Goal: Task Accomplishment & Management: Complete application form

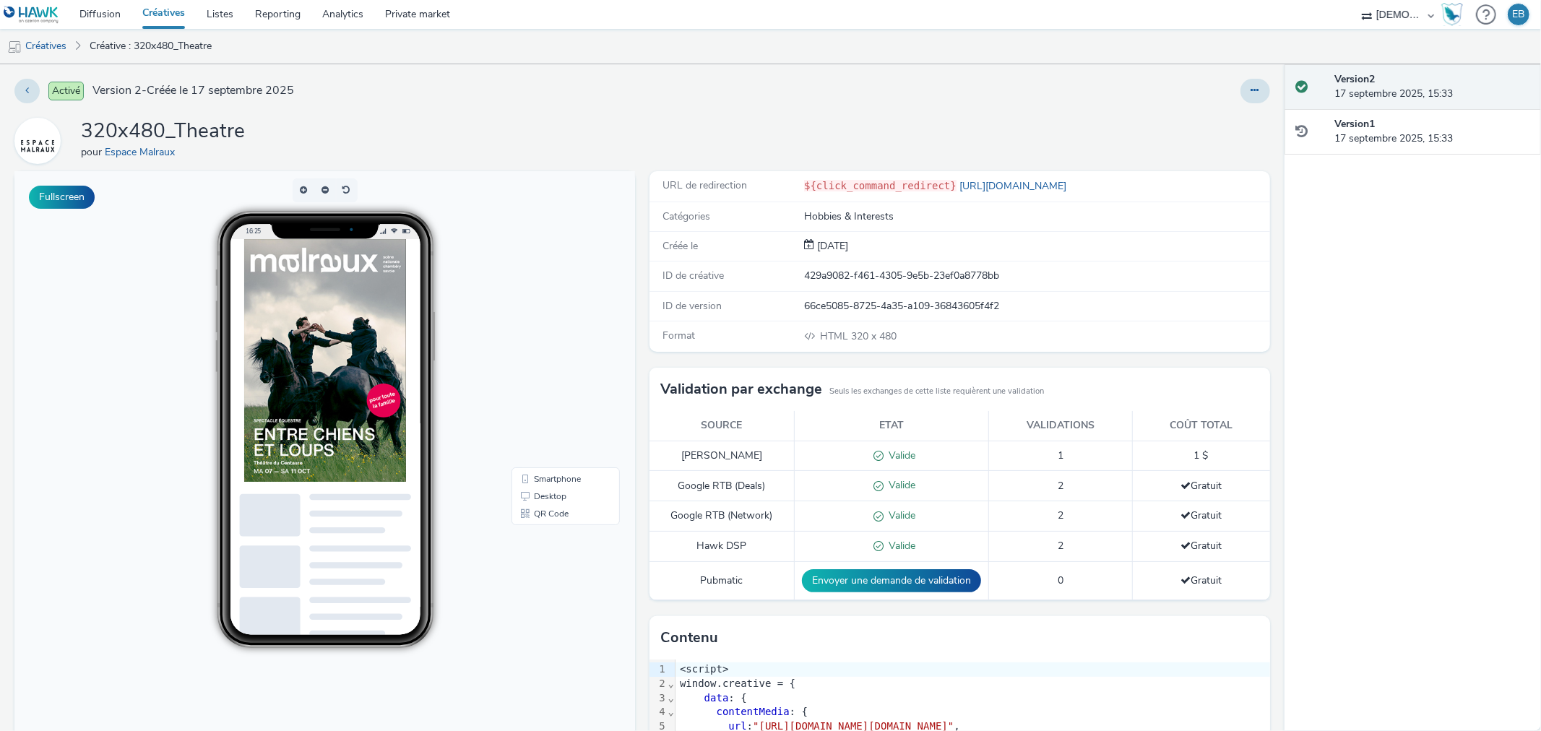
click at [297, 579] on div at bounding box center [358, 412] width 231 height 347
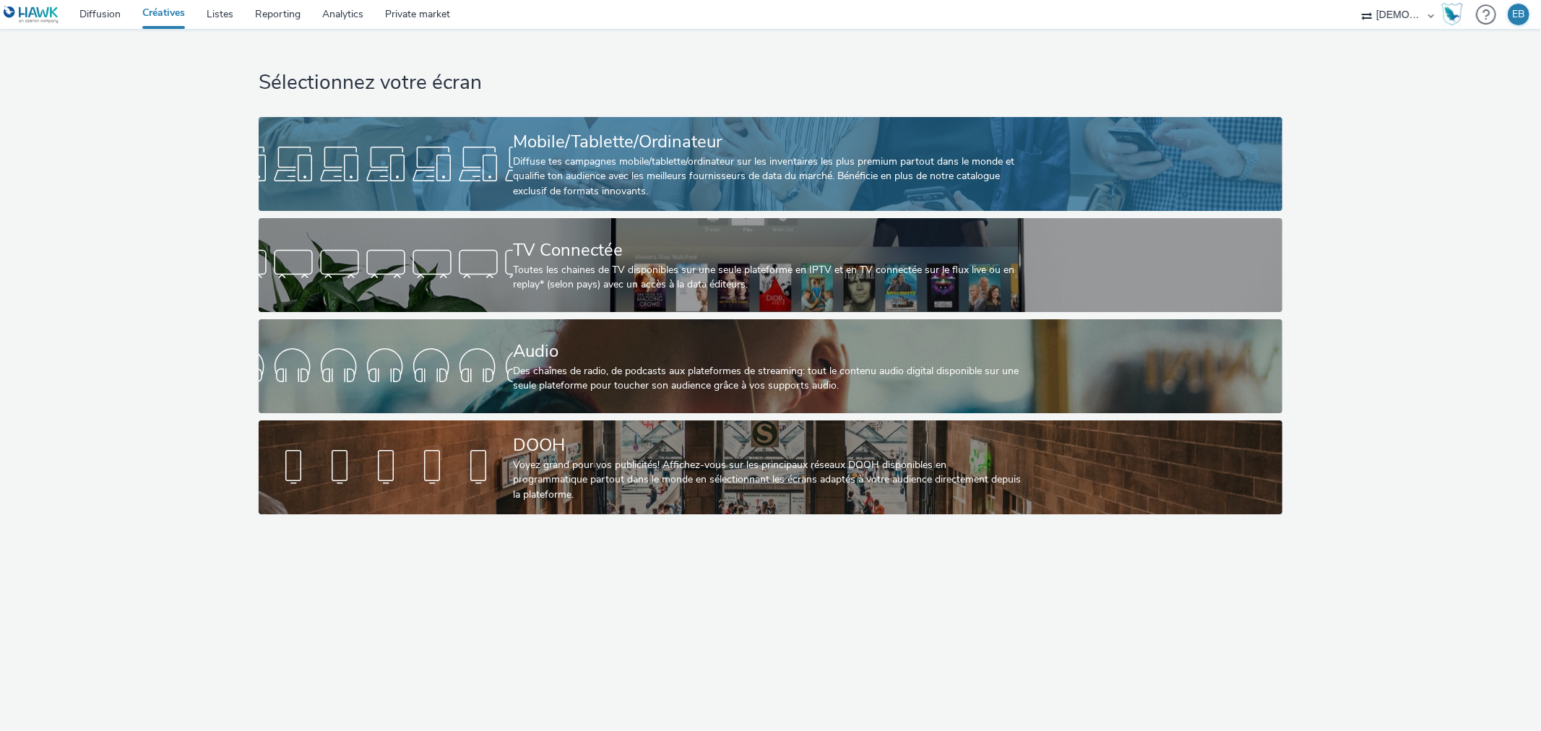
click at [557, 129] on div "Mobile/Tablette/Ordinateur" at bounding box center [767, 141] width 509 height 25
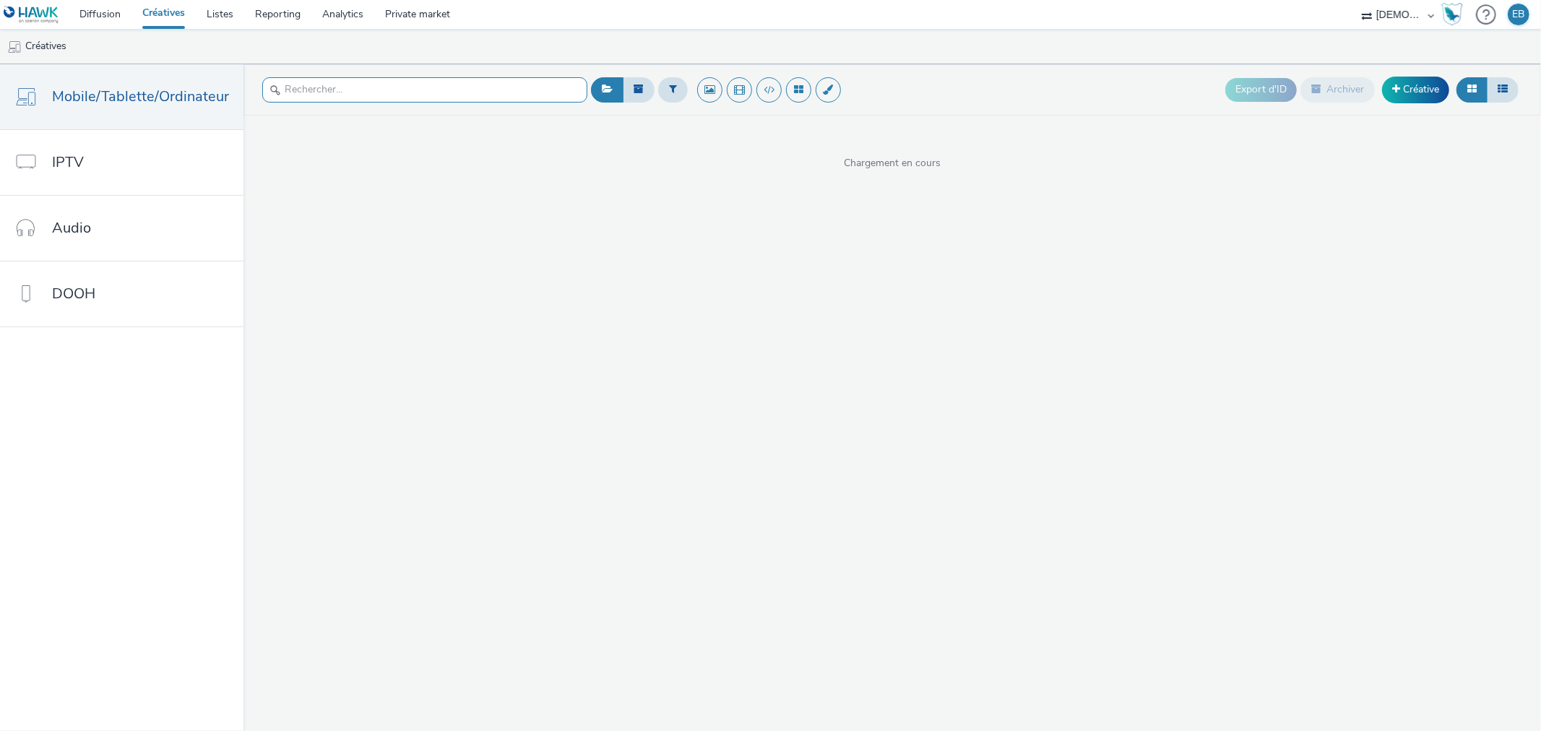
click at [421, 81] on input "text" at bounding box center [424, 89] width 325 height 25
type input "interm"
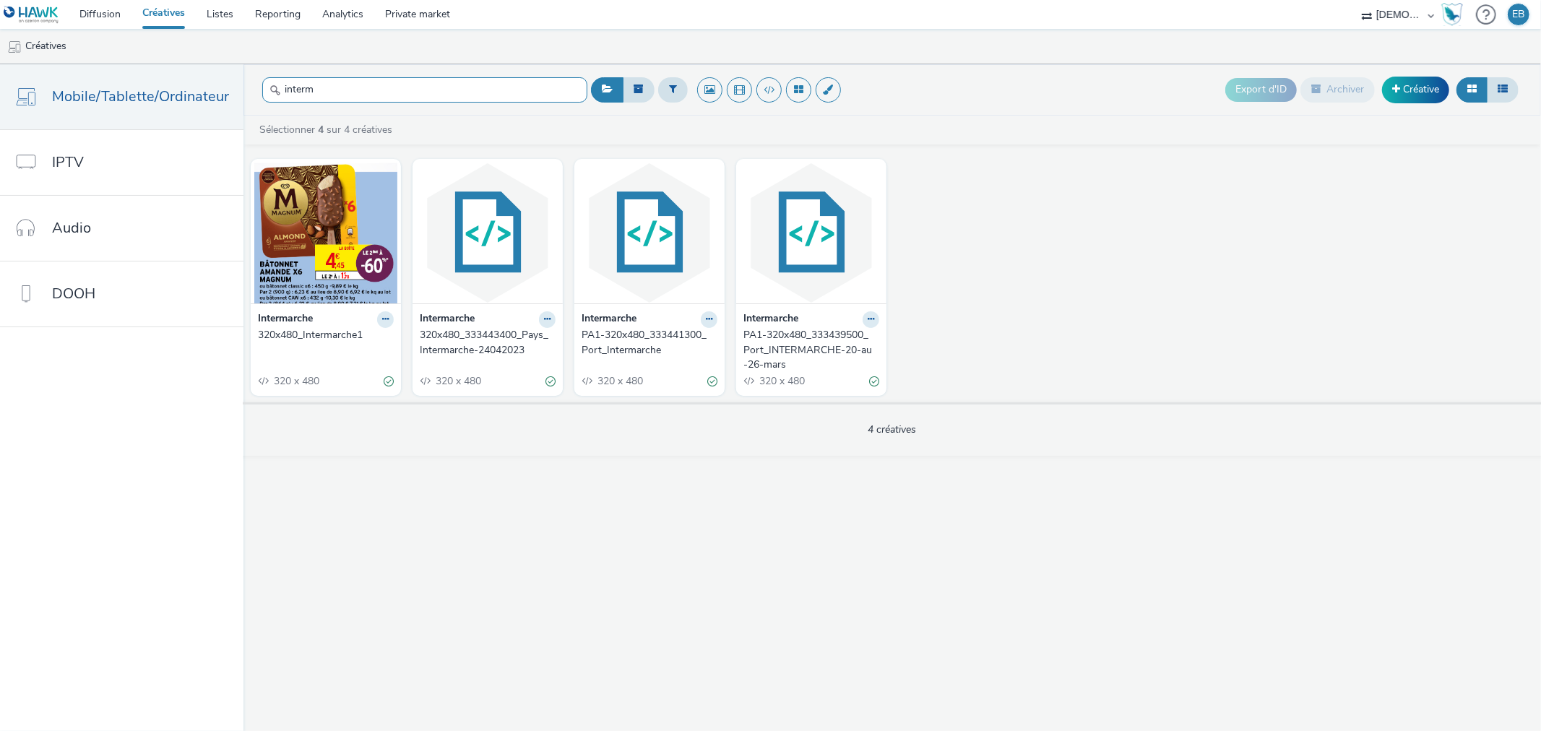
click at [373, 90] on input "interm" at bounding box center [424, 89] width 325 height 25
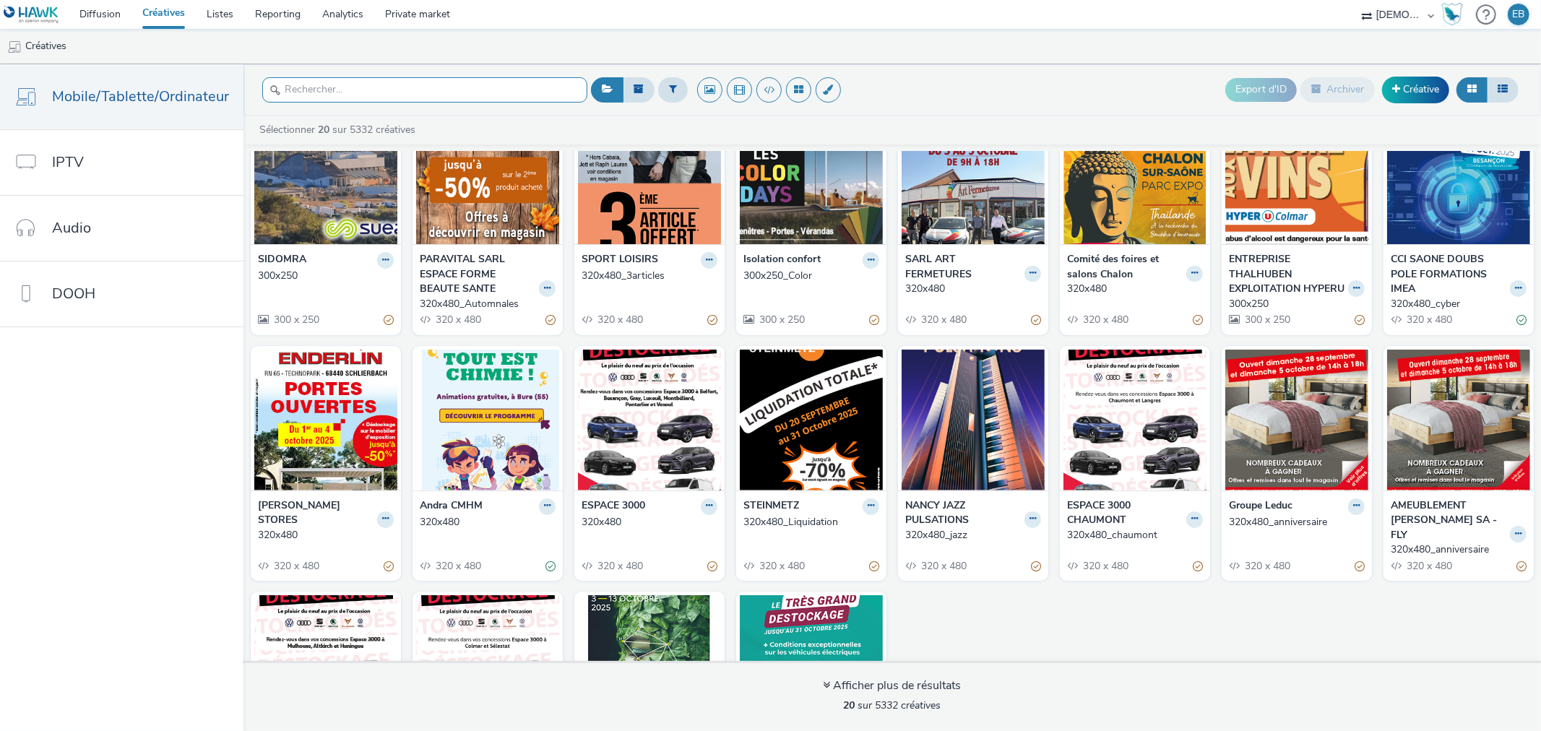
scroll to position [230, 0]
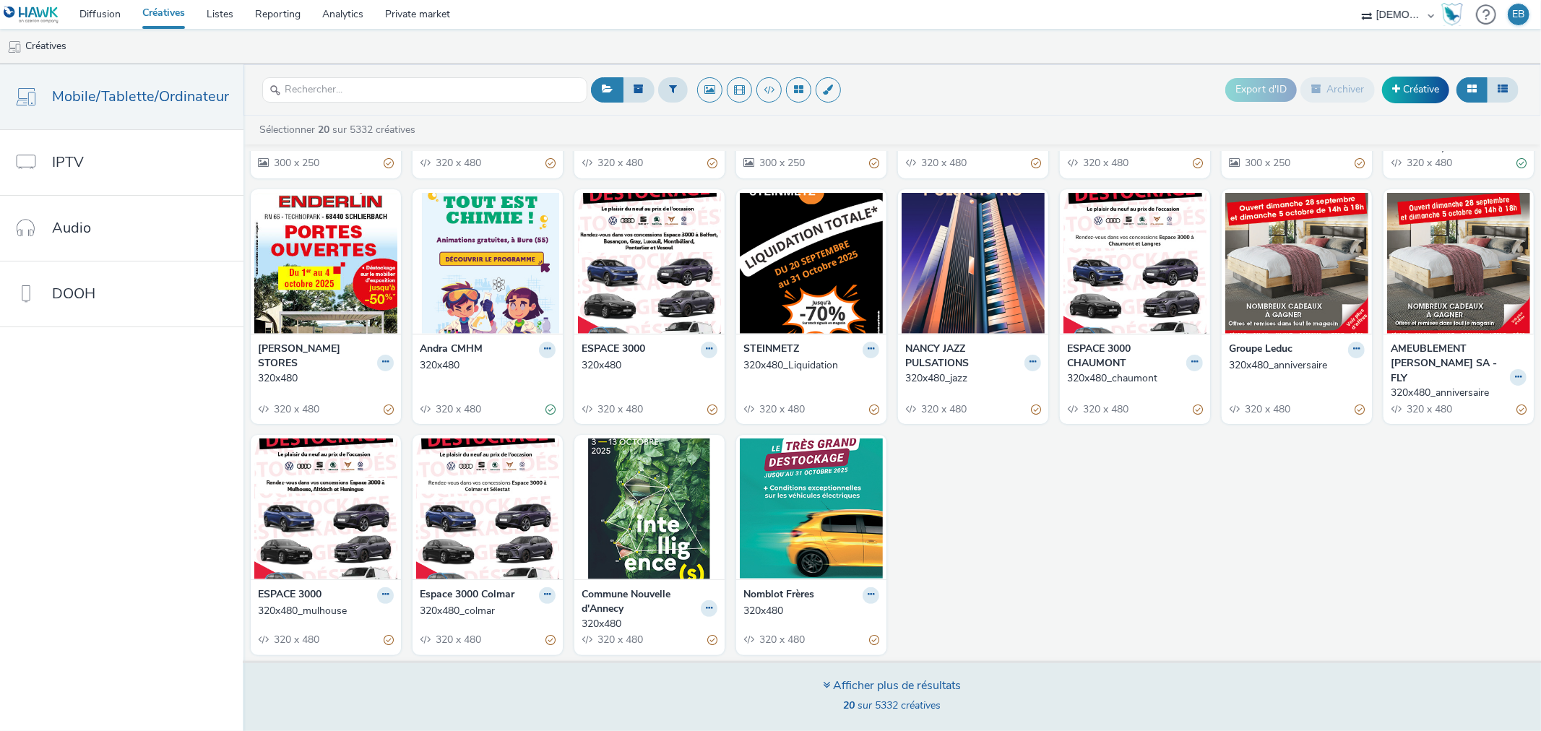
click at [853, 699] on span "20 sur 5332 créatives" at bounding box center [893, 706] width 98 height 14
click at [926, 704] on span "20 sur 5332 créatives" at bounding box center [893, 706] width 98 height 14
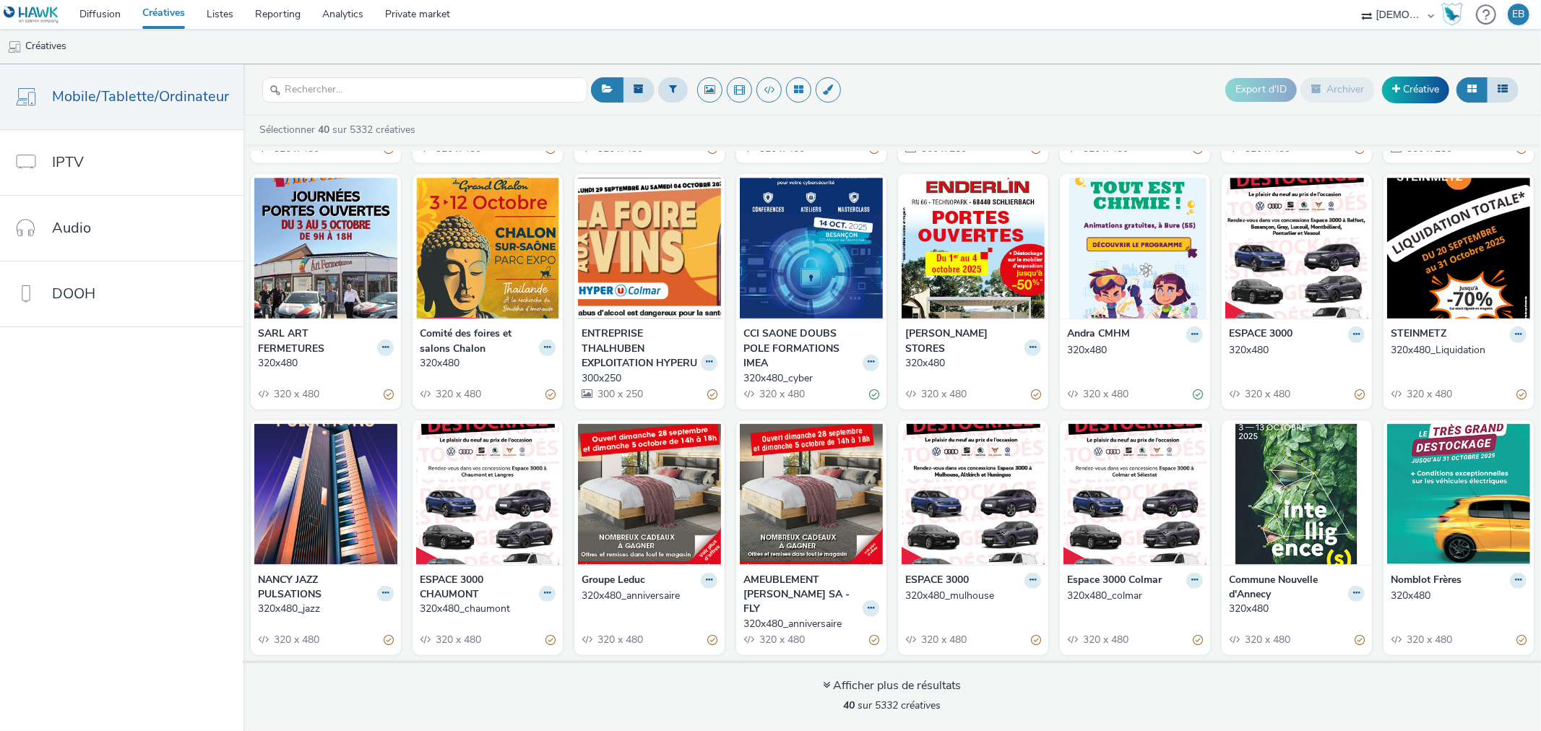
scroll to position [750, 0]
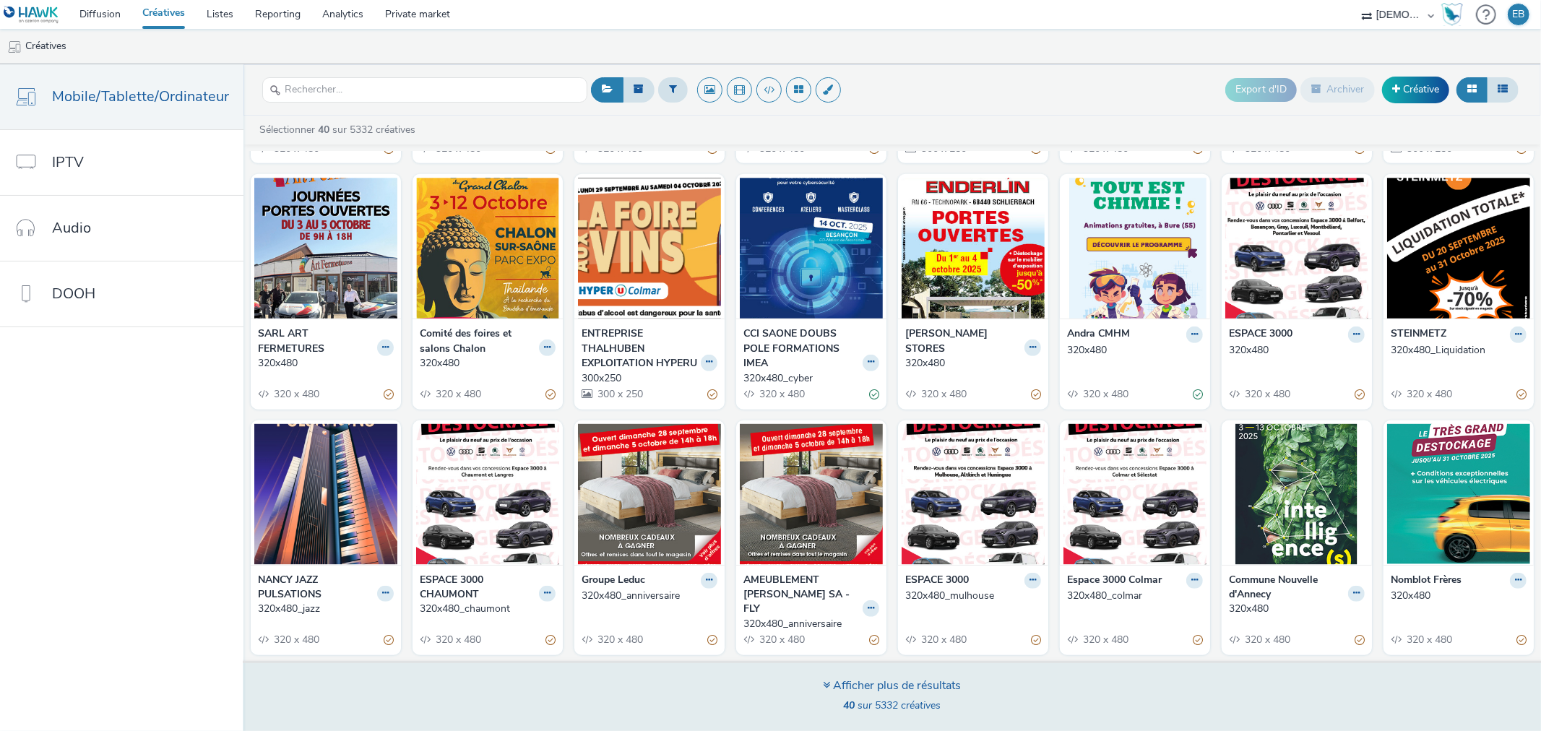
click at [866, 694] on div "Afficher plus de résultats" at bounding box center [893, 686] width 138 height 17
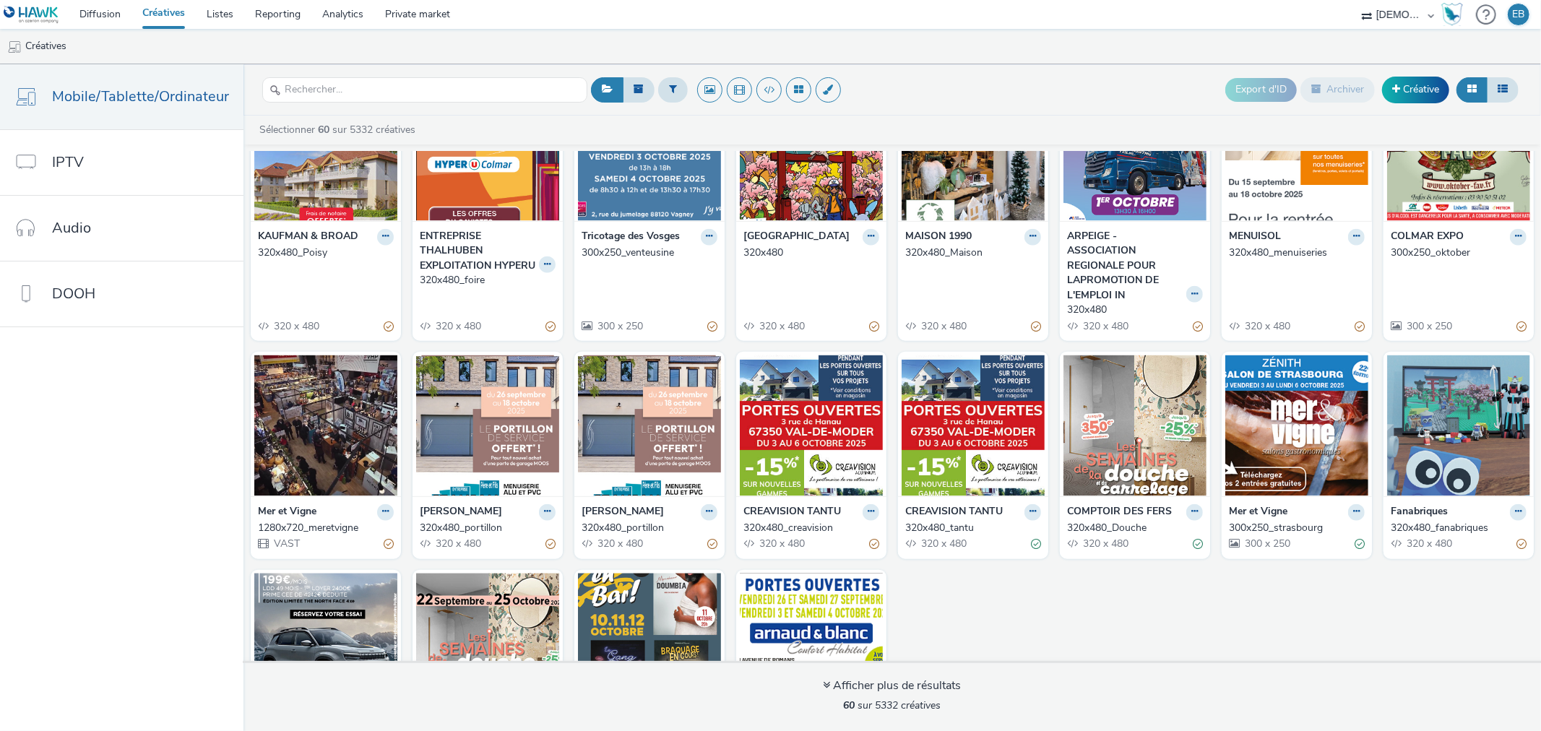
scroll to position [1477, 0]
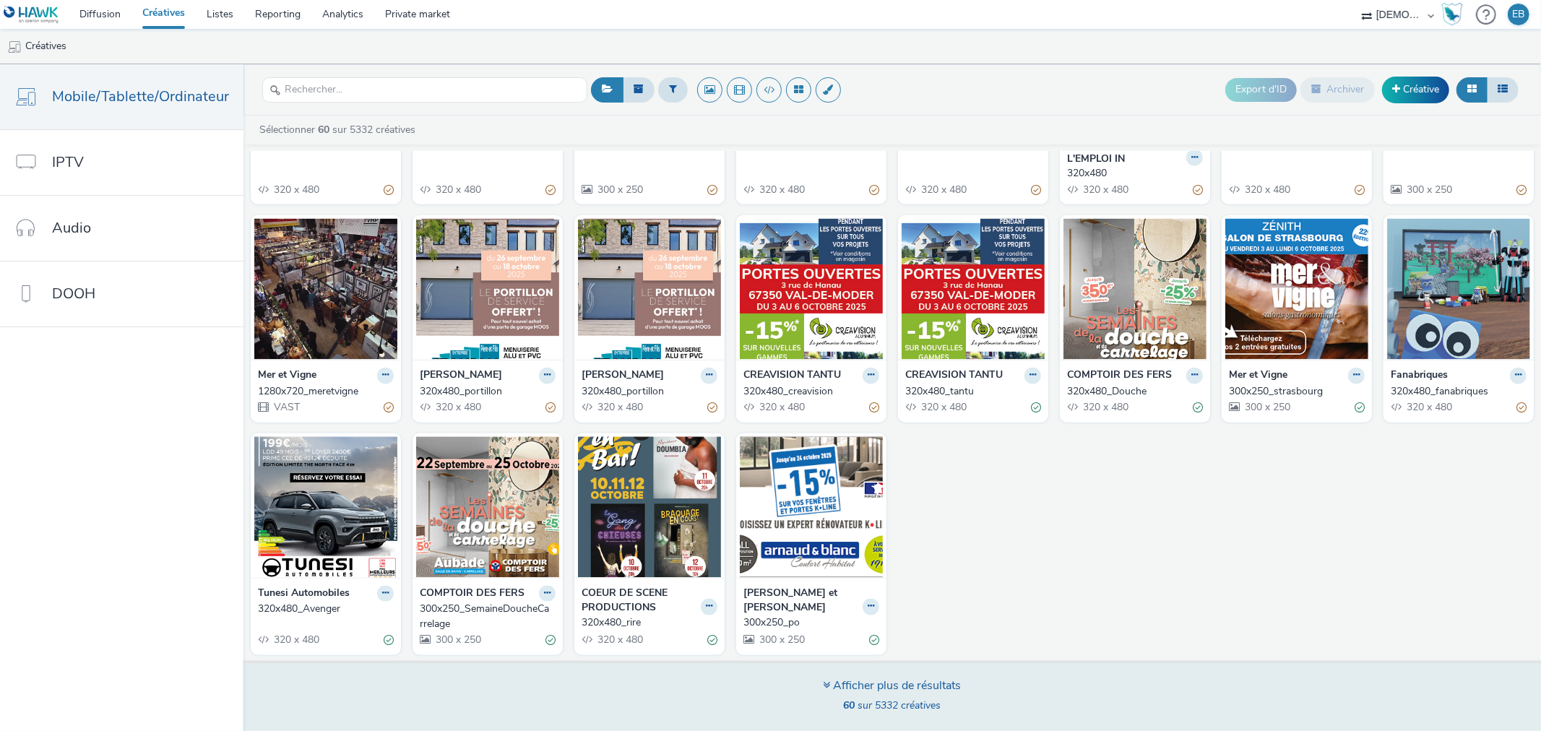
click at [937, 689] on div "Afficher plus de résultats" at bounding box center [893, 686] width 138 height 17
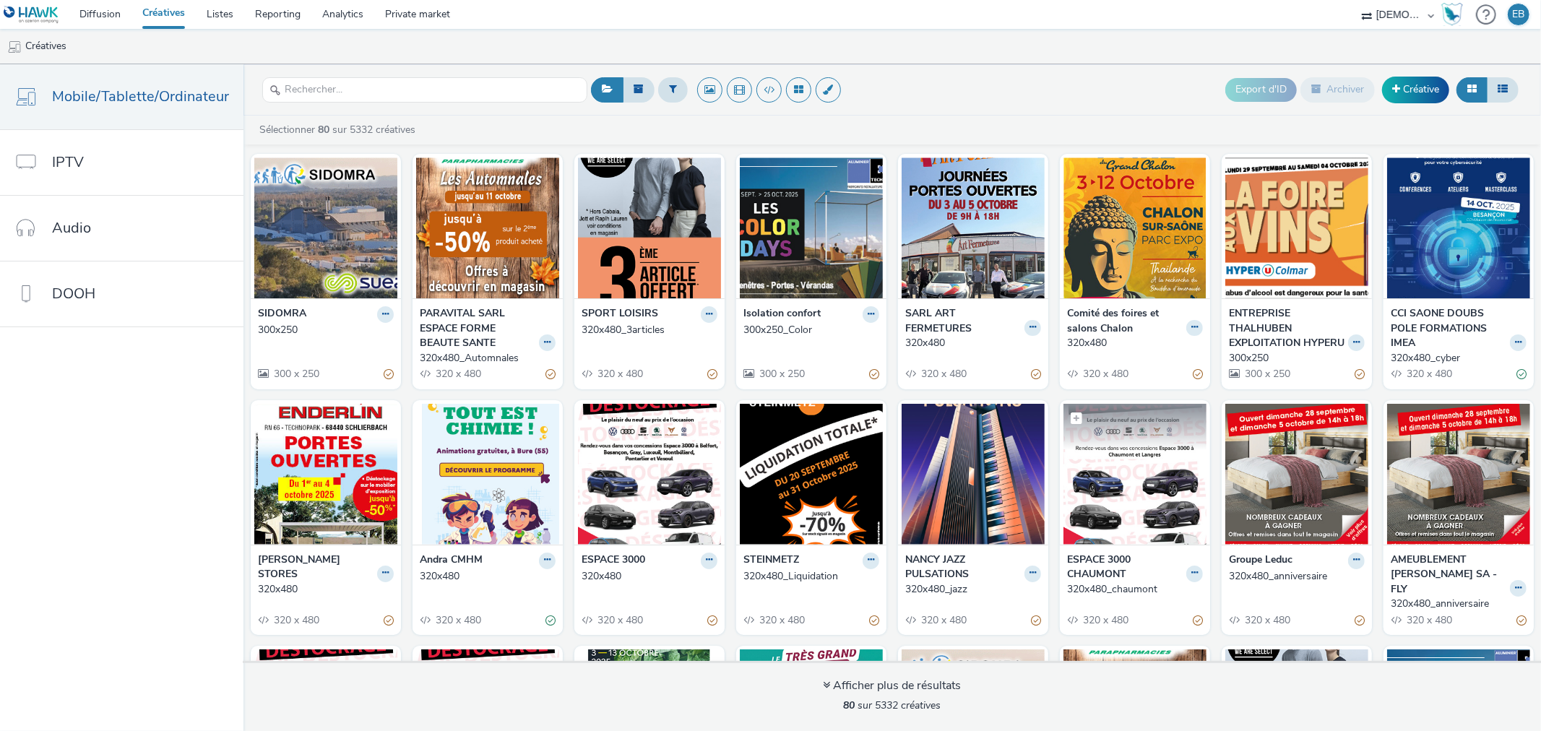
scroll to position [0, 0]
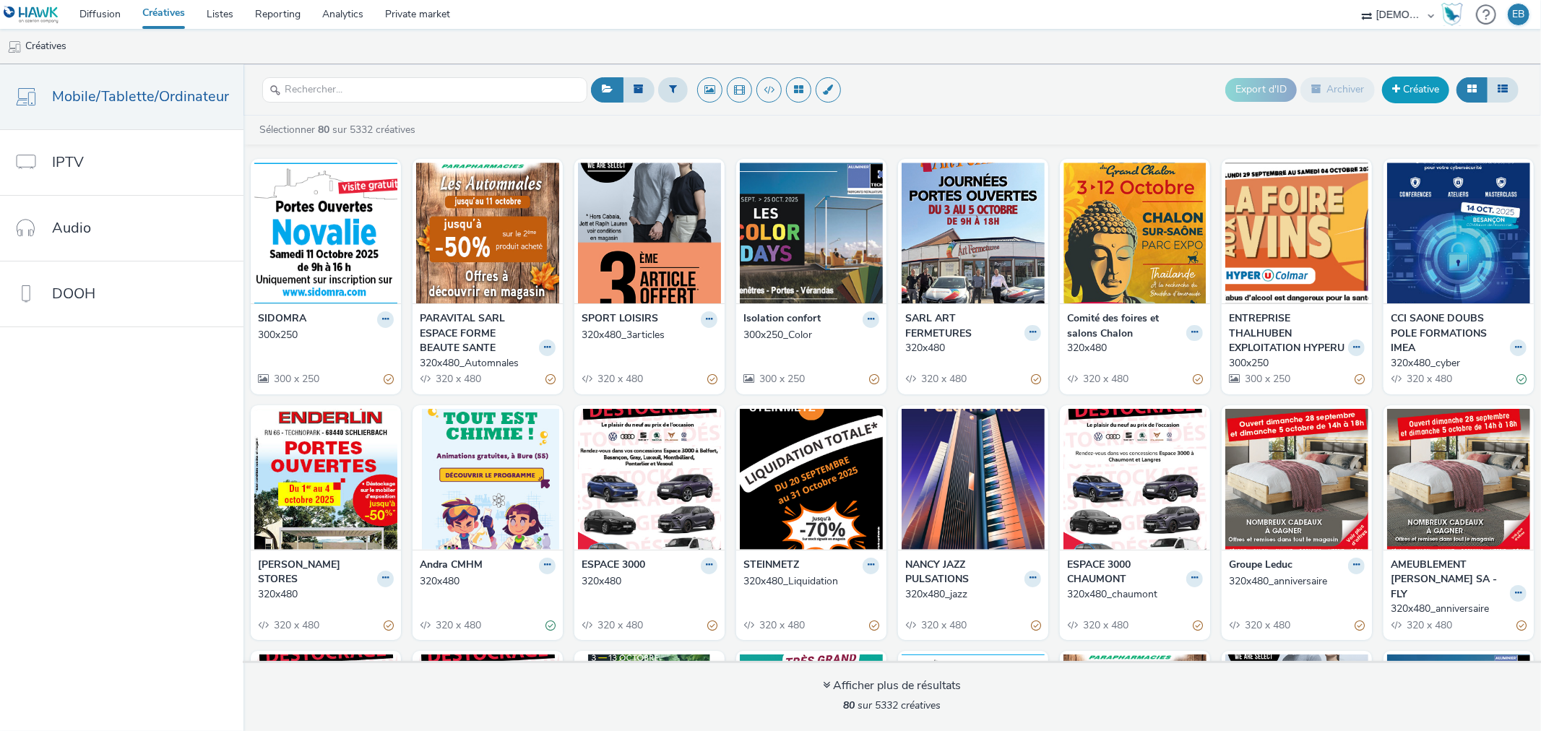
click at [1421, 95] on link "Créative" at bounding box center [1415, 90] width 67 height 26
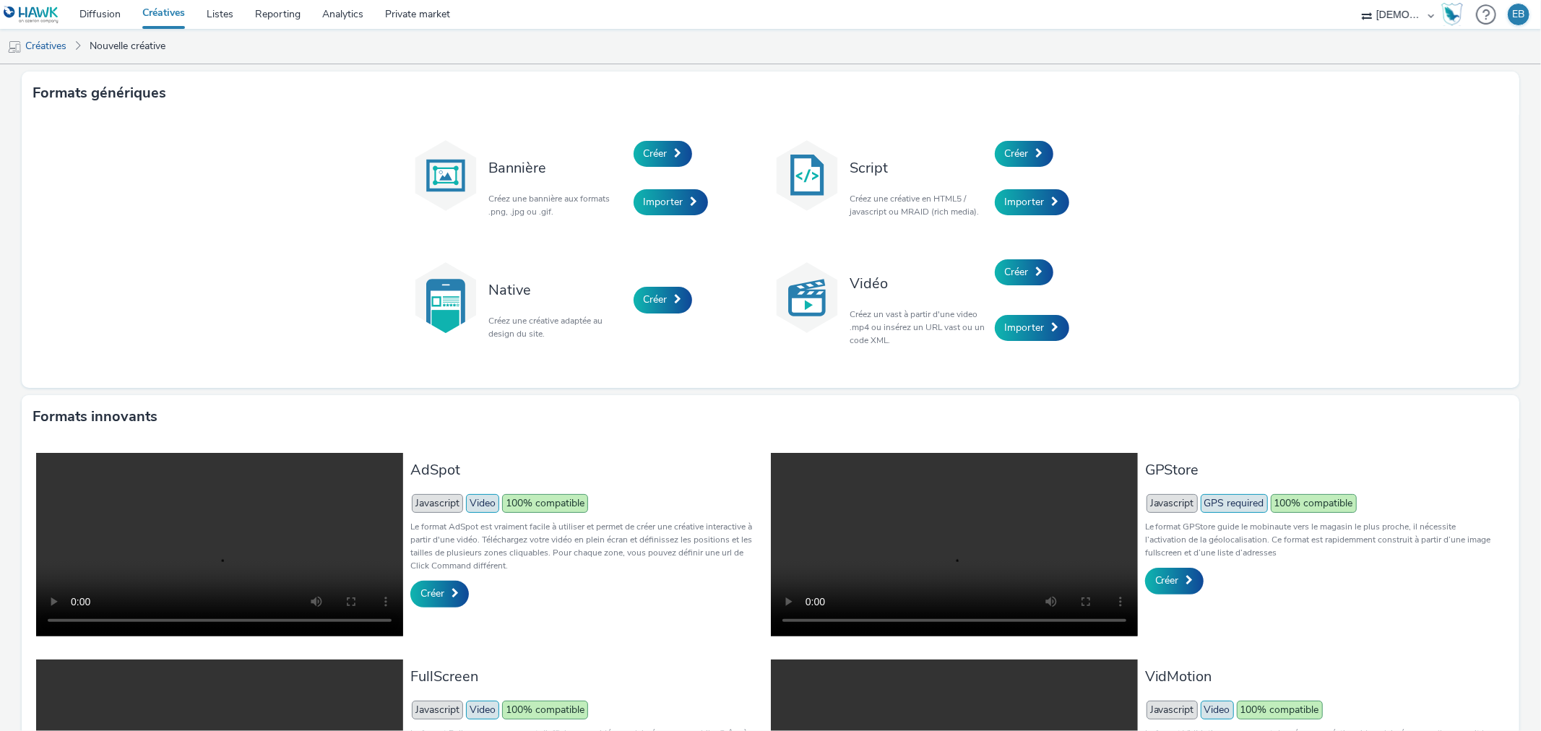
click at [1049, 147] on div "Créer" at bounding box center [1063, 153] width 137 height 49
click at [1036, 149] on span at bounding box center [1039, 153] width 7 height 10
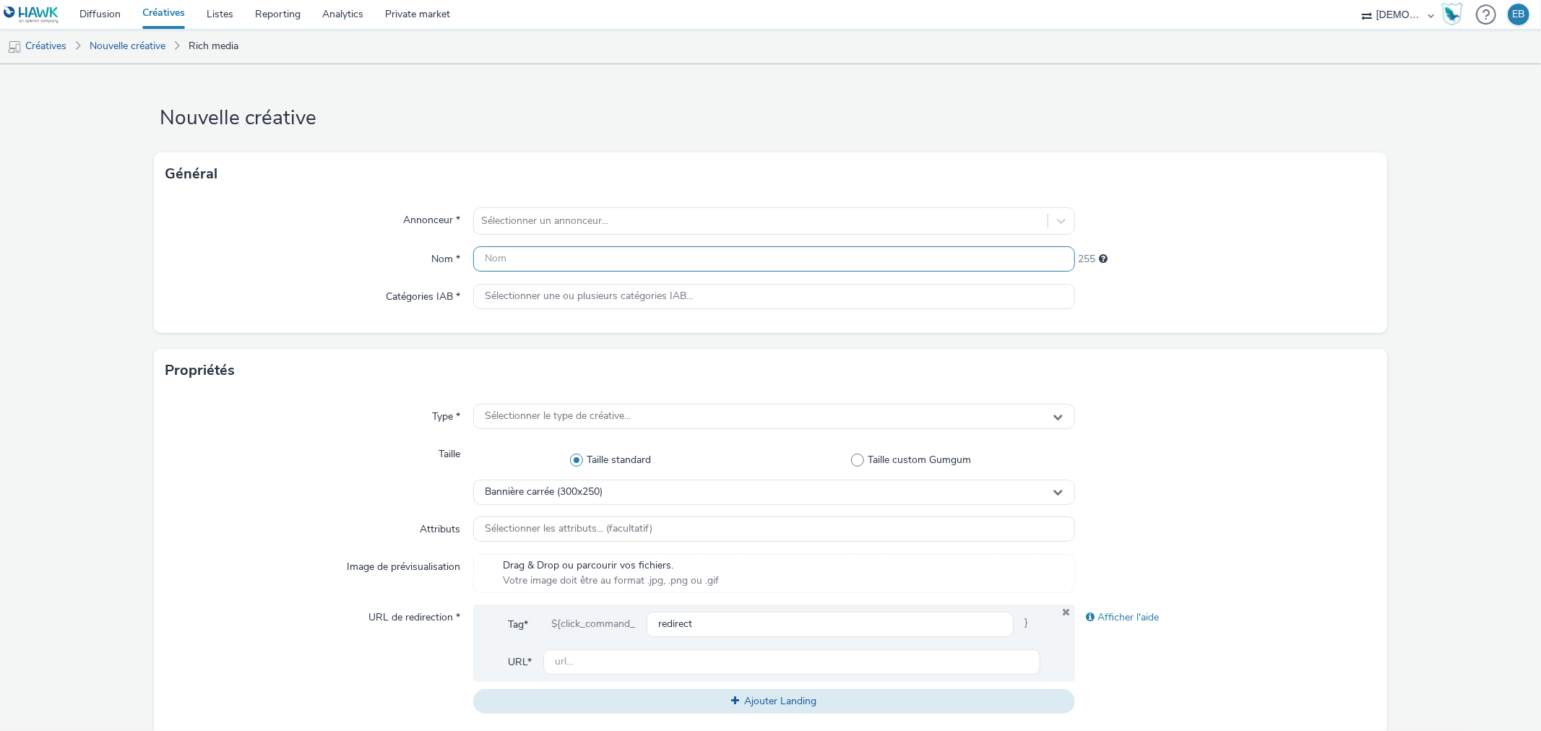
click at [744, 254] on input "text" at bounding box center [773, 258] width 601 height 25
click at [748, 243] on div "Annonceur * Sélectionner un annonceur... Nom * 255 Catégories IAB * Sélectionne…" at bounding box center [770, 264] width 1233 height 137
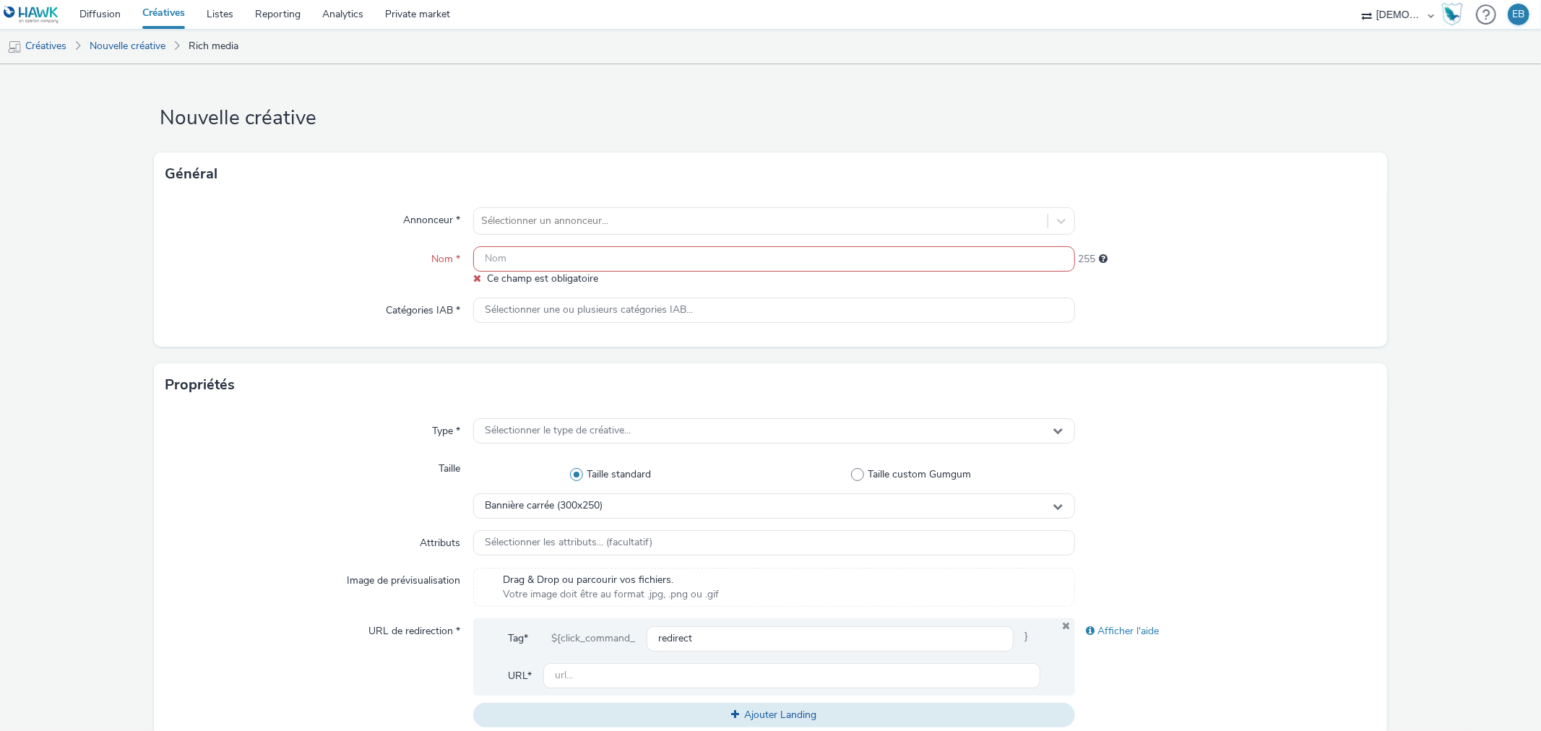
click at [751, 235] on div "Annonceur * Sélectionner un annonceur... Nom * Ce champ est obligatoire 255 Cat…" at bounding box center [770, 271] width 1233 height 151
click at [778, 198] on div "Annonceur * Sélectionner un annonceur... Nom * Ce champ est obligatoire 255 Cat…" at bounding box center [770, 271] width 1233 height 151
click at [749, 218] on div at bounding box center [760, 220] width 559 height 17
type input "intermarch"
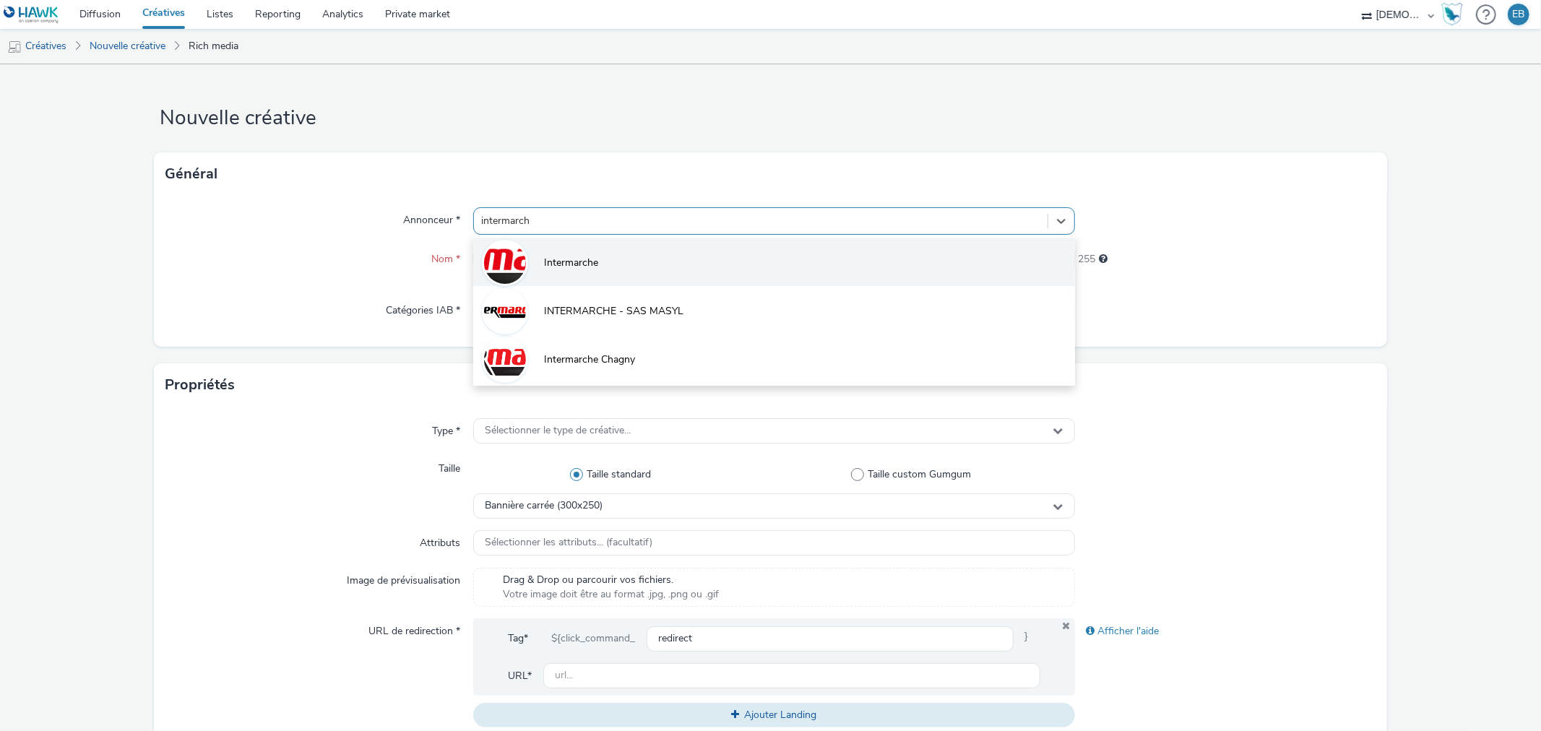
click at [710, 259] on li "Intermarche" at bounding box center [773, 262] width 601 height 48
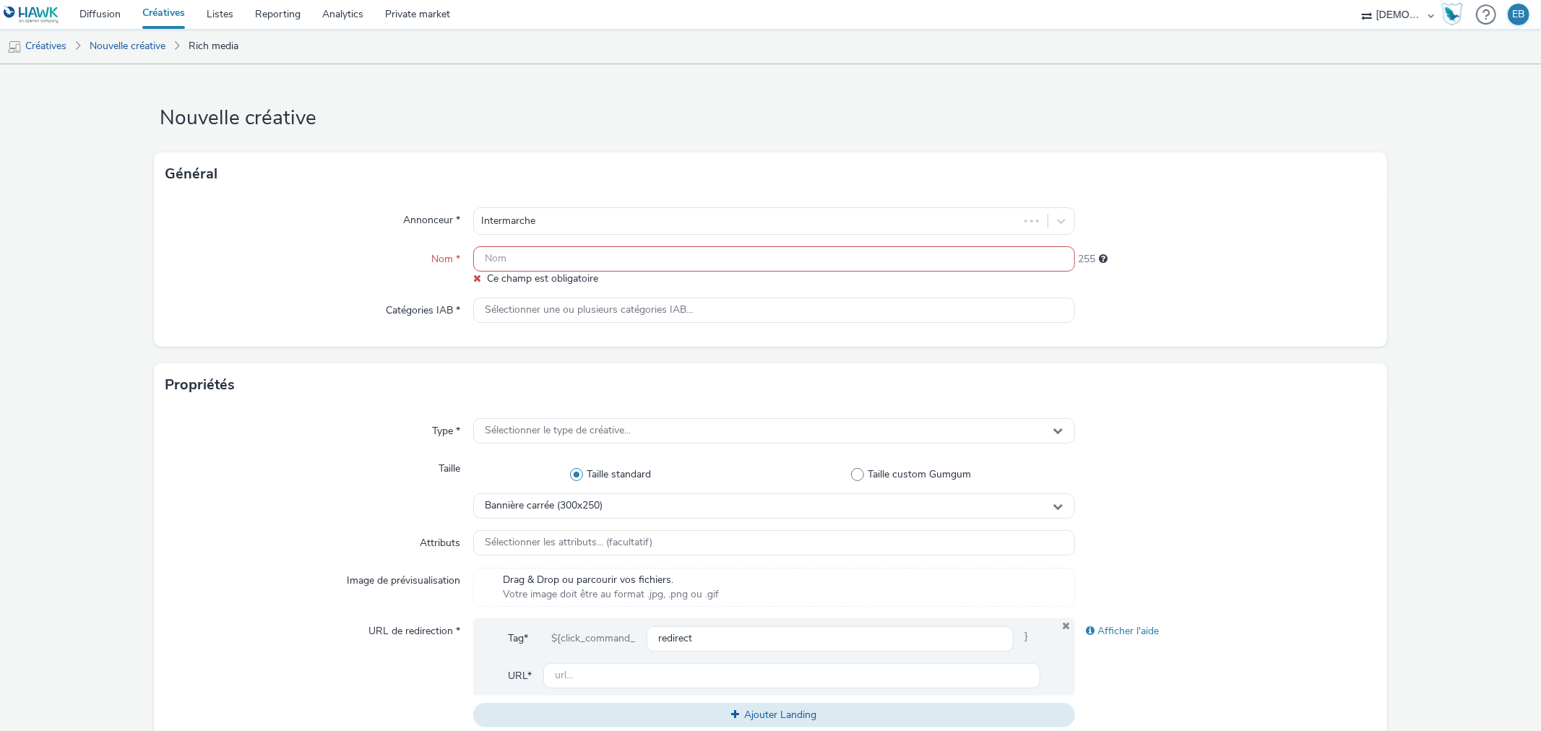
click at [652, 260] on input "text" at bounding box center [773, 258] width 601 height 25
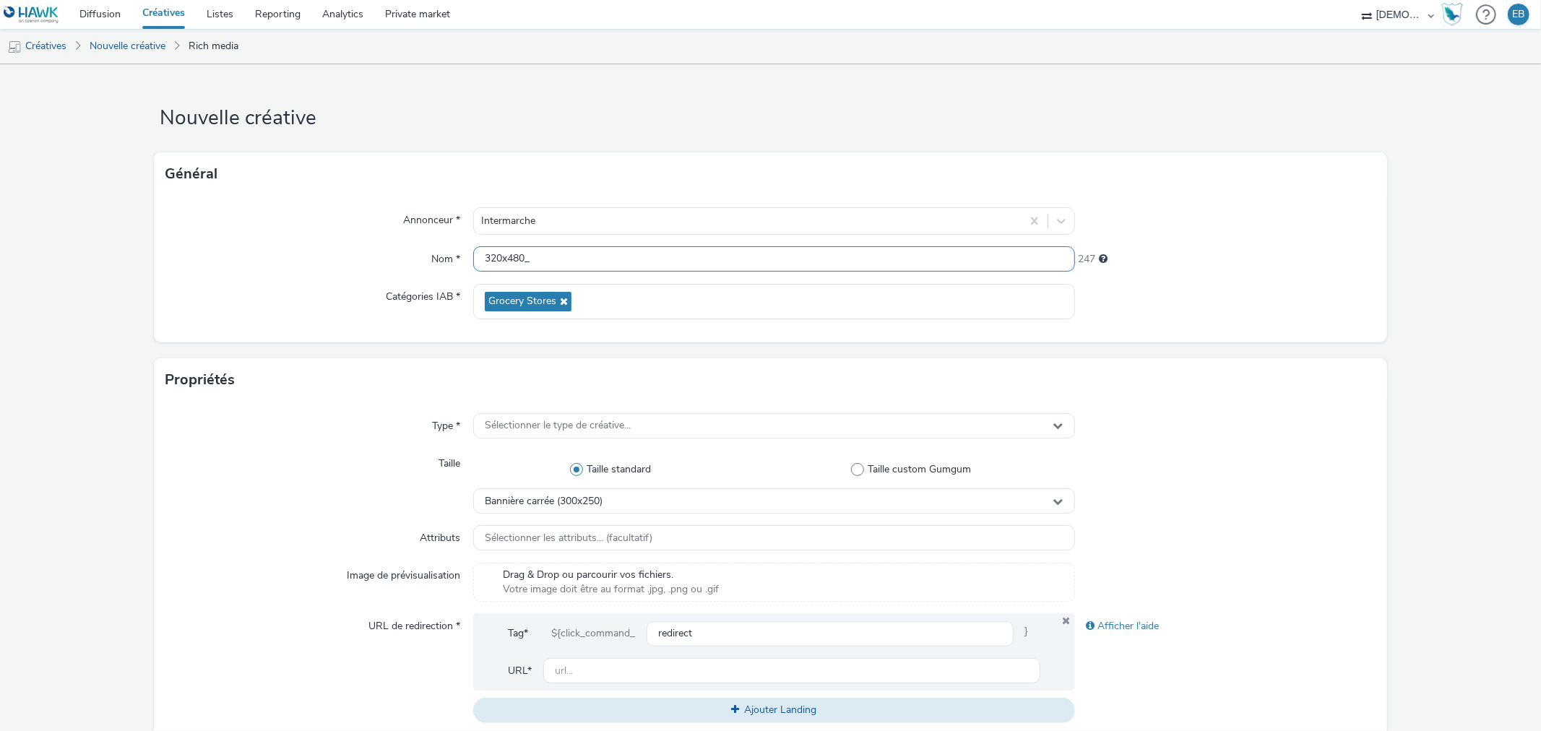
click at [546, 262] on input "320x480_" at bounding box center [773, 258] width 601 height 25
type input "320x480_2905"
click at [390, 217] on div "Annonceur *" at bounding box center [319, 220] width 308 height 27
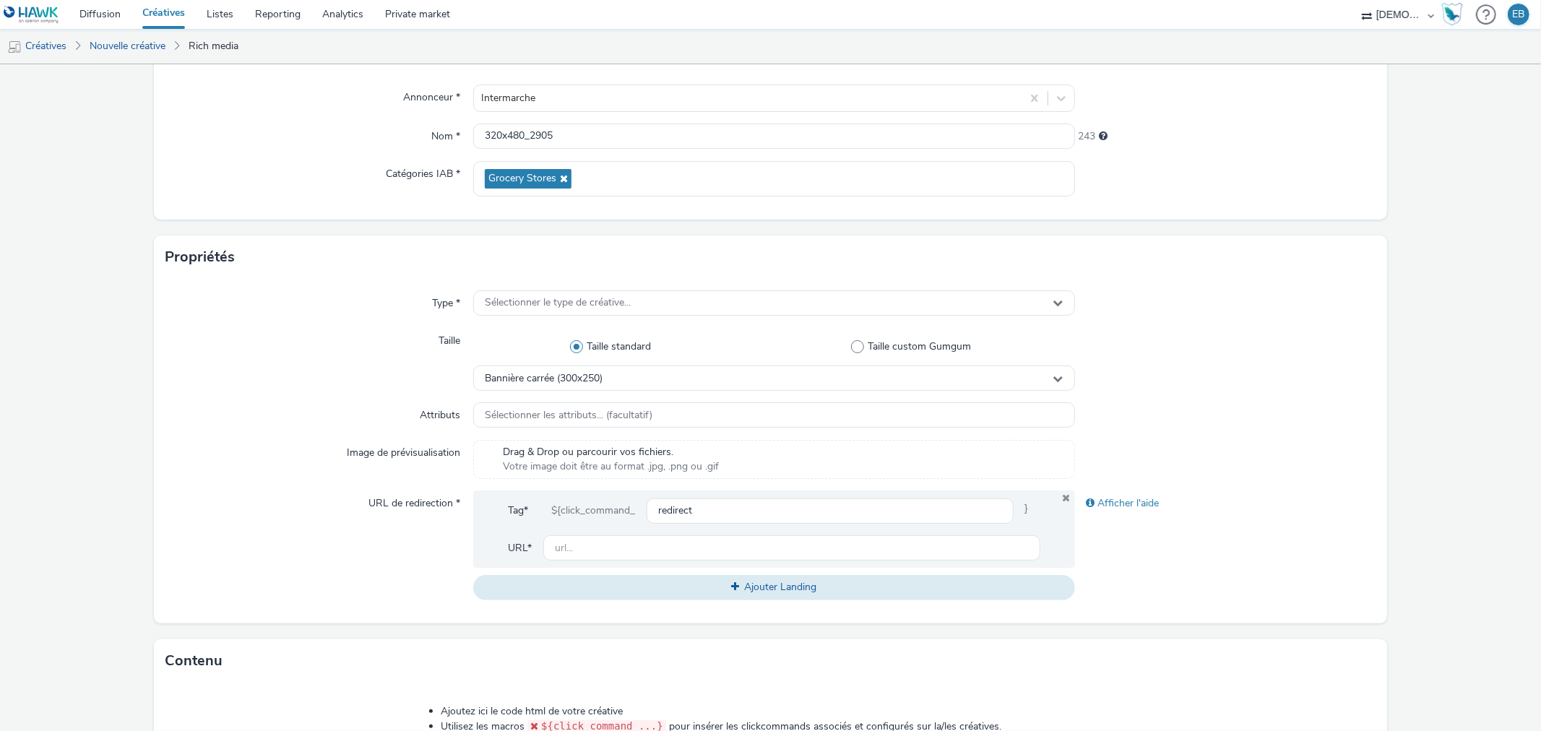
scroll to position [241, 0]
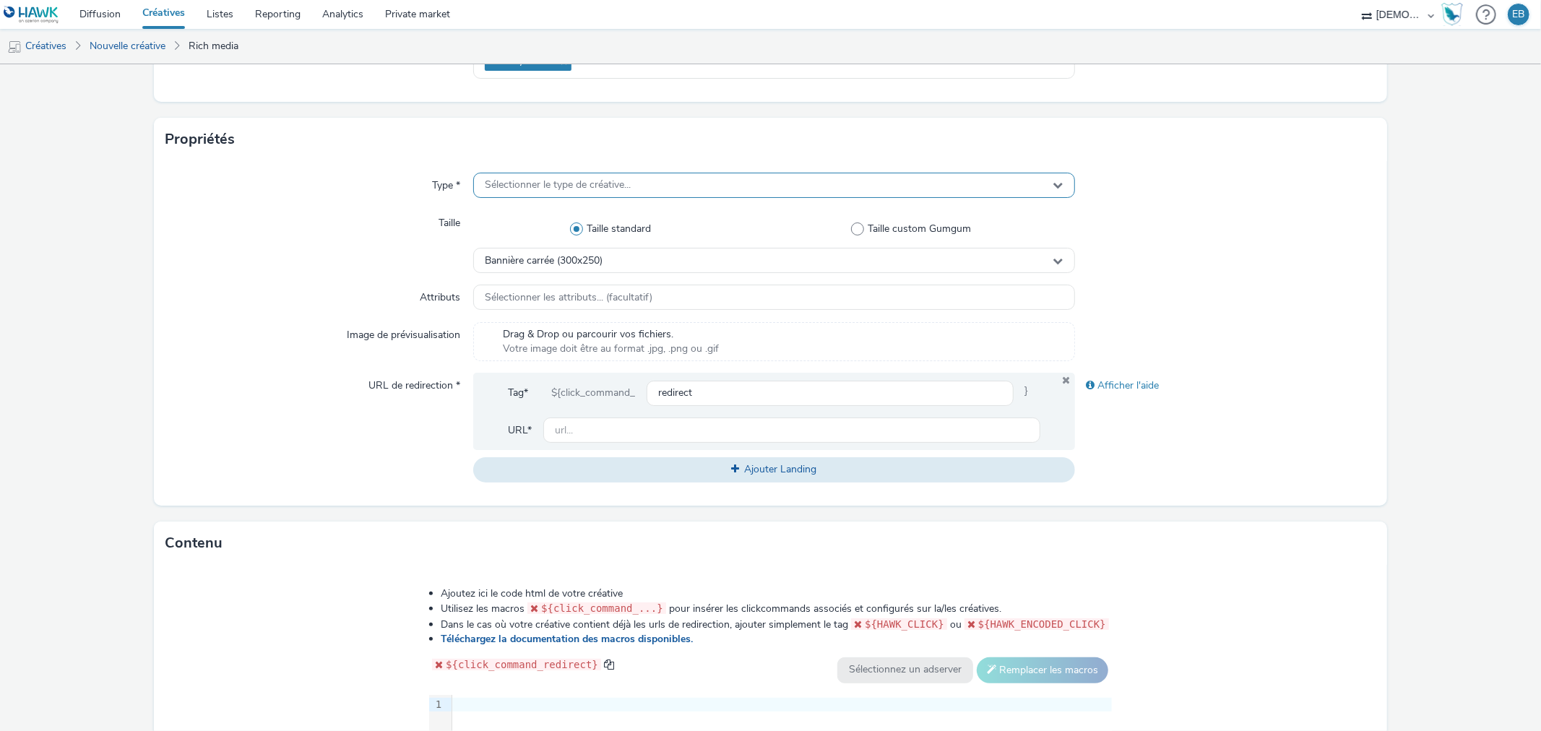
click at [543, 188] on span "Sélectionner le type de créative..." at bounding box center [558, 185] width 146 height 12
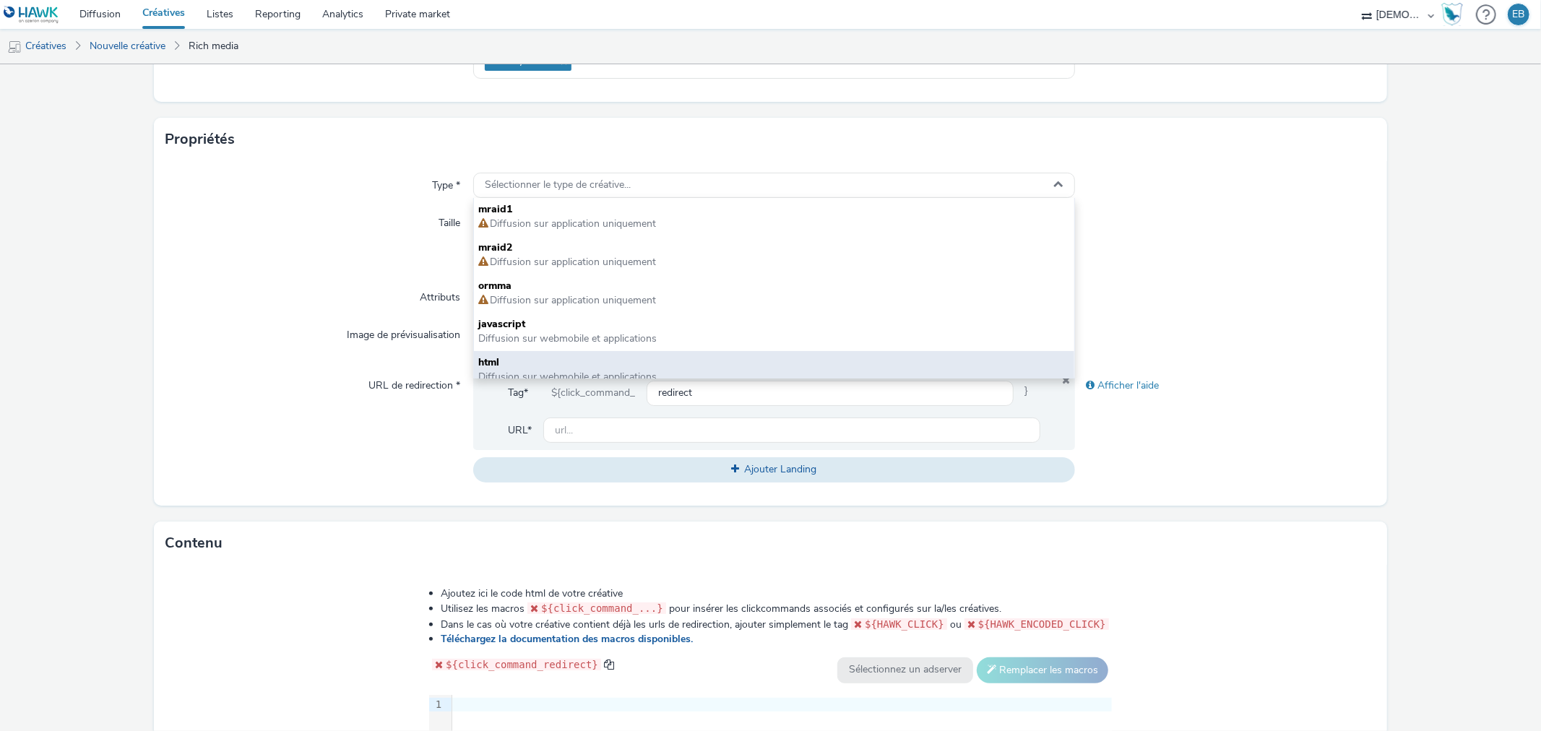
drag, startPoint x: 535, startPoint y: 318, endPoint x: 492, endPoint y: 351, distance: 54.6
click at [492, 351] on div "mraid1 Diffusion sur application uniquement mraid2 Diffusion sur application un…" at bounding box center [774, 288] width 600 height 181
click at [496, 351] on div "Drag & Drop ou parcourir vos fichiers. Votre image doit être au format .jpg, .p…" at bounding box center [611, 342] width 230 height 30
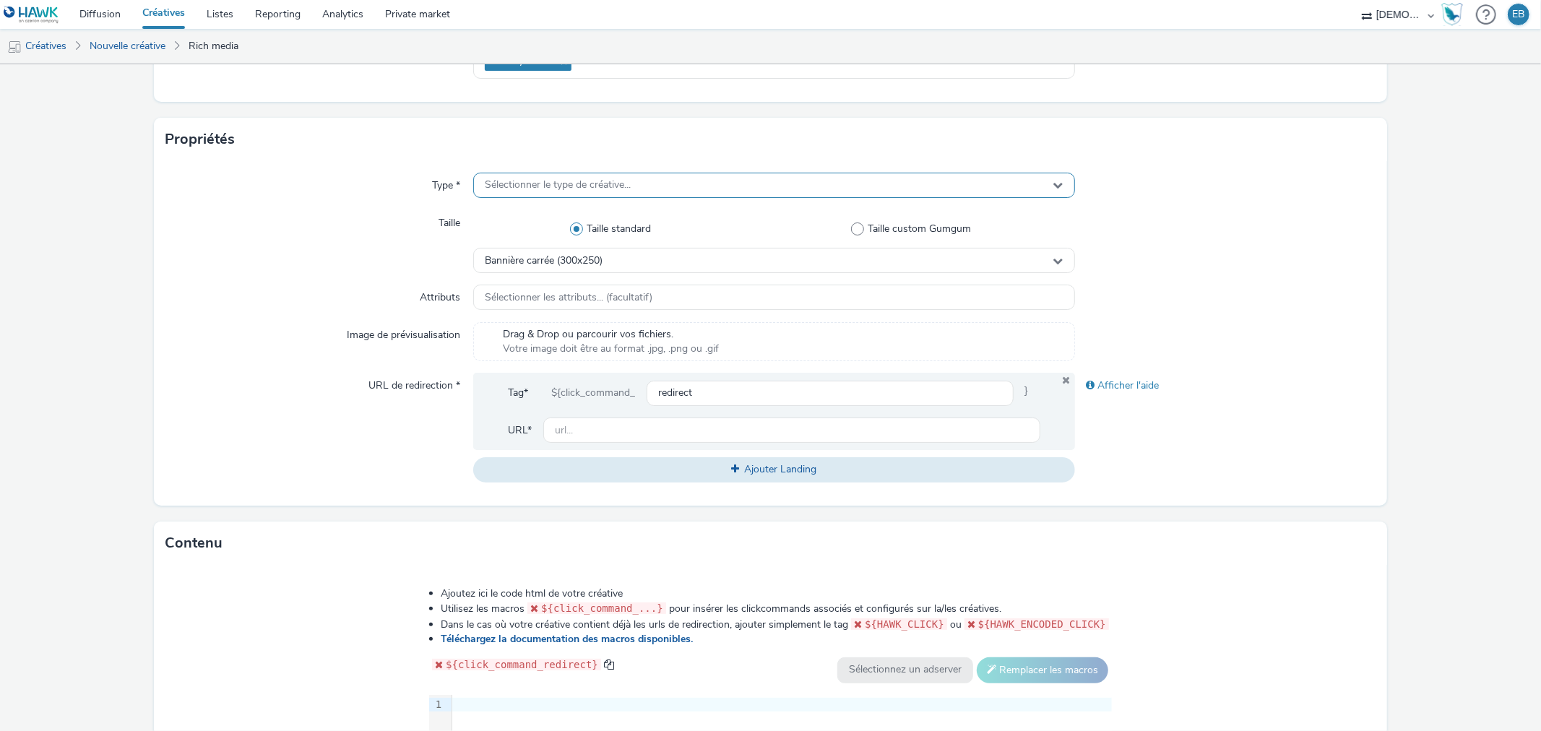
click at [646, 182] on div "Sélectionner le type de créative..." at bounding box center [773, 185] width 601 height 25
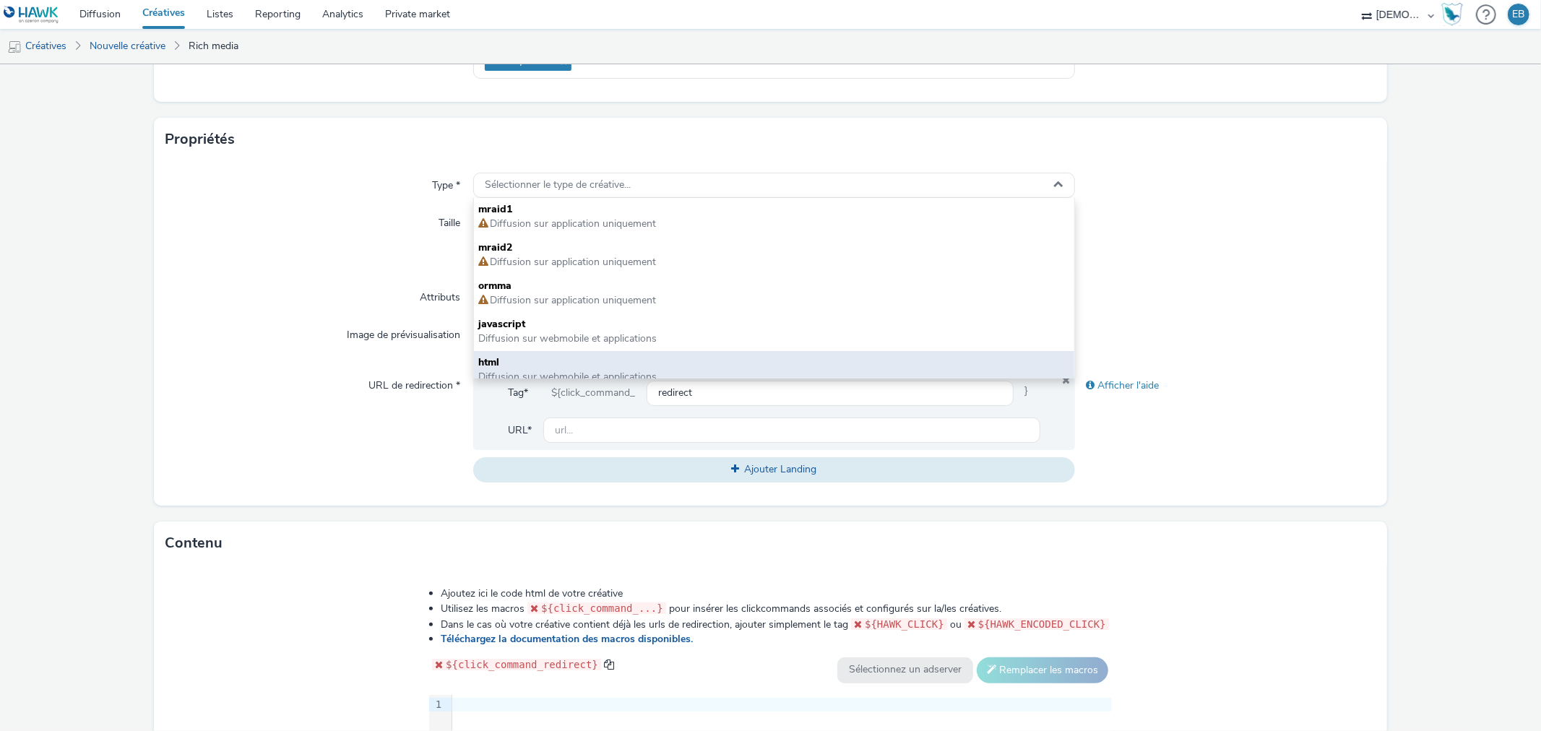
click at [502, 359] on span "html" at bounding box center [773, 362] width 591 height 14
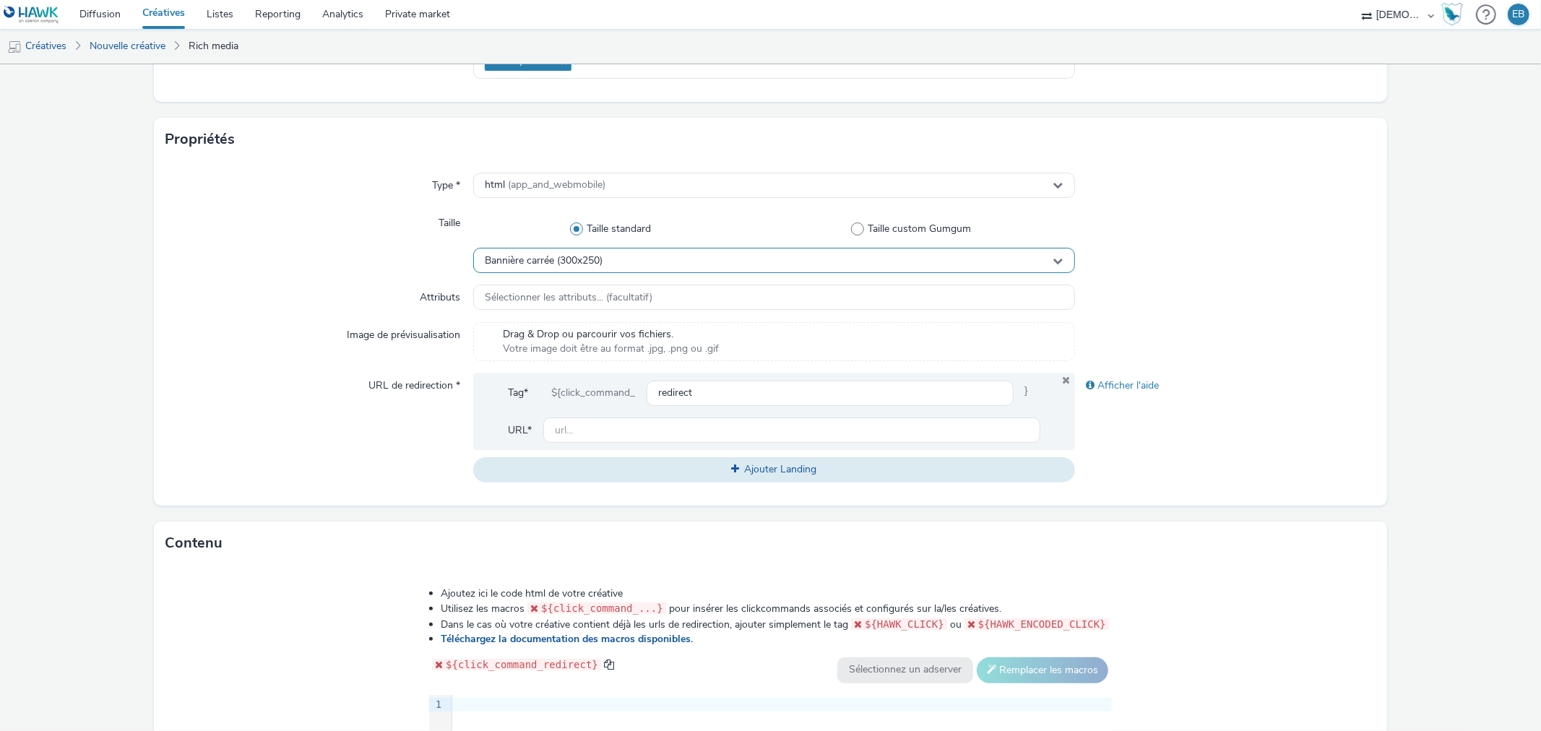
click at [788, 249] on div "Bannière carrée (300x250)" at bounding box center [773, 260] width 601 height 25
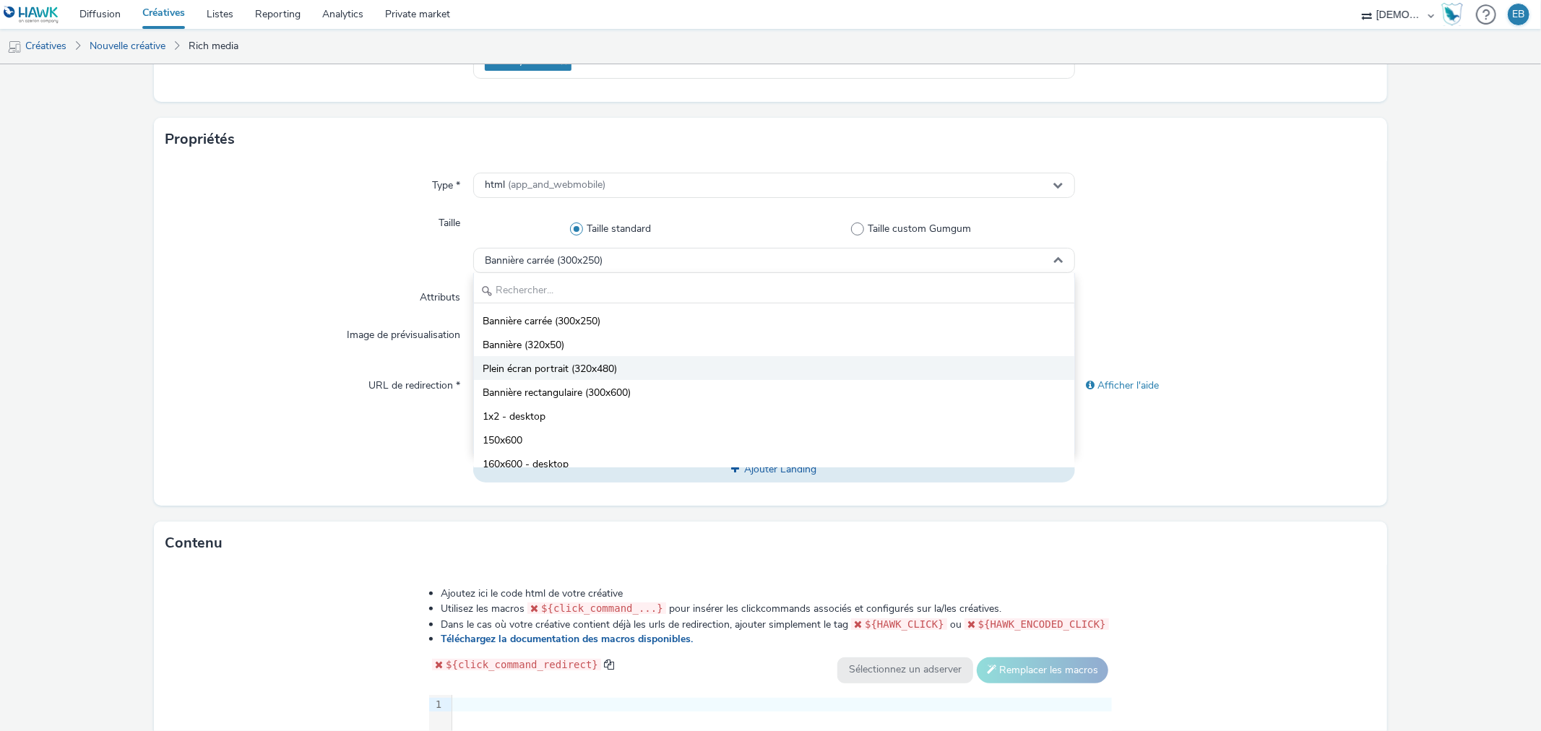
click at [562, 368] on span "Plein écran portrait (320x480)" at bounding box center [550, 369] width 134 height 14
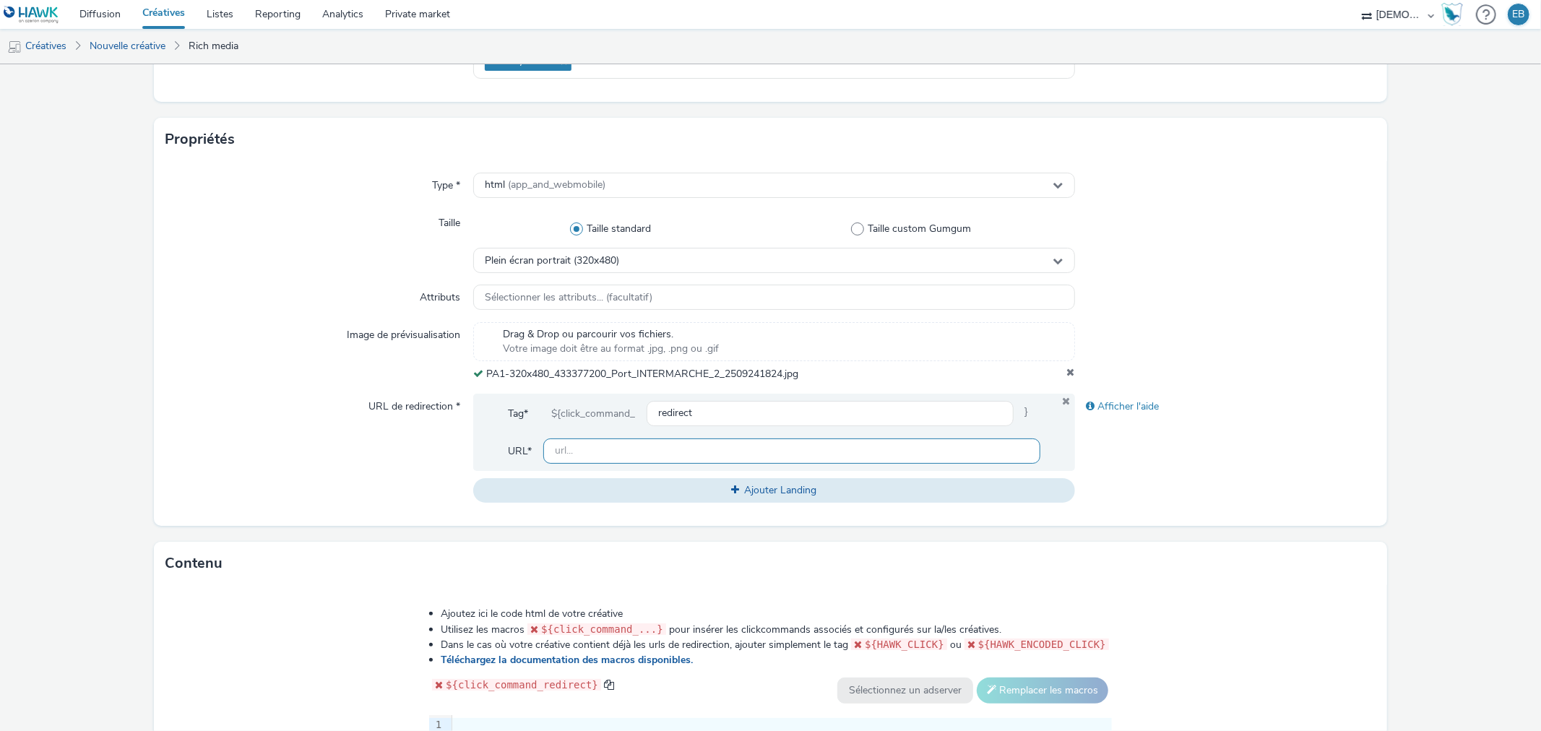
click at [644, 444] on input "text" at bounding box center [791, 451] width 496 height 25
paste input "https://s98el.app.link/l1ZU3PbhmFb"
type input "https://s98el.app.link/l1ZU3PbhmFb"
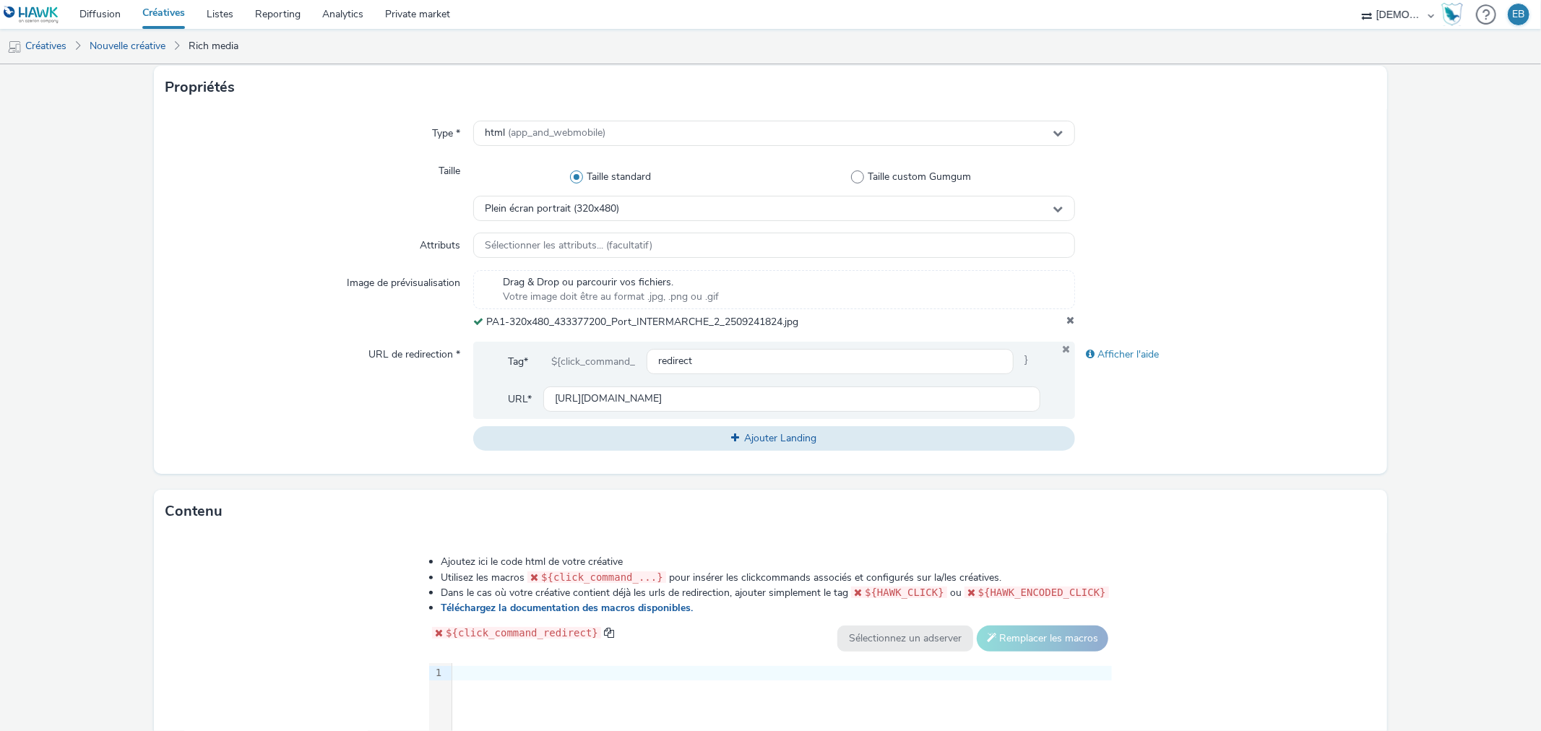
scroll to position [538, 0]
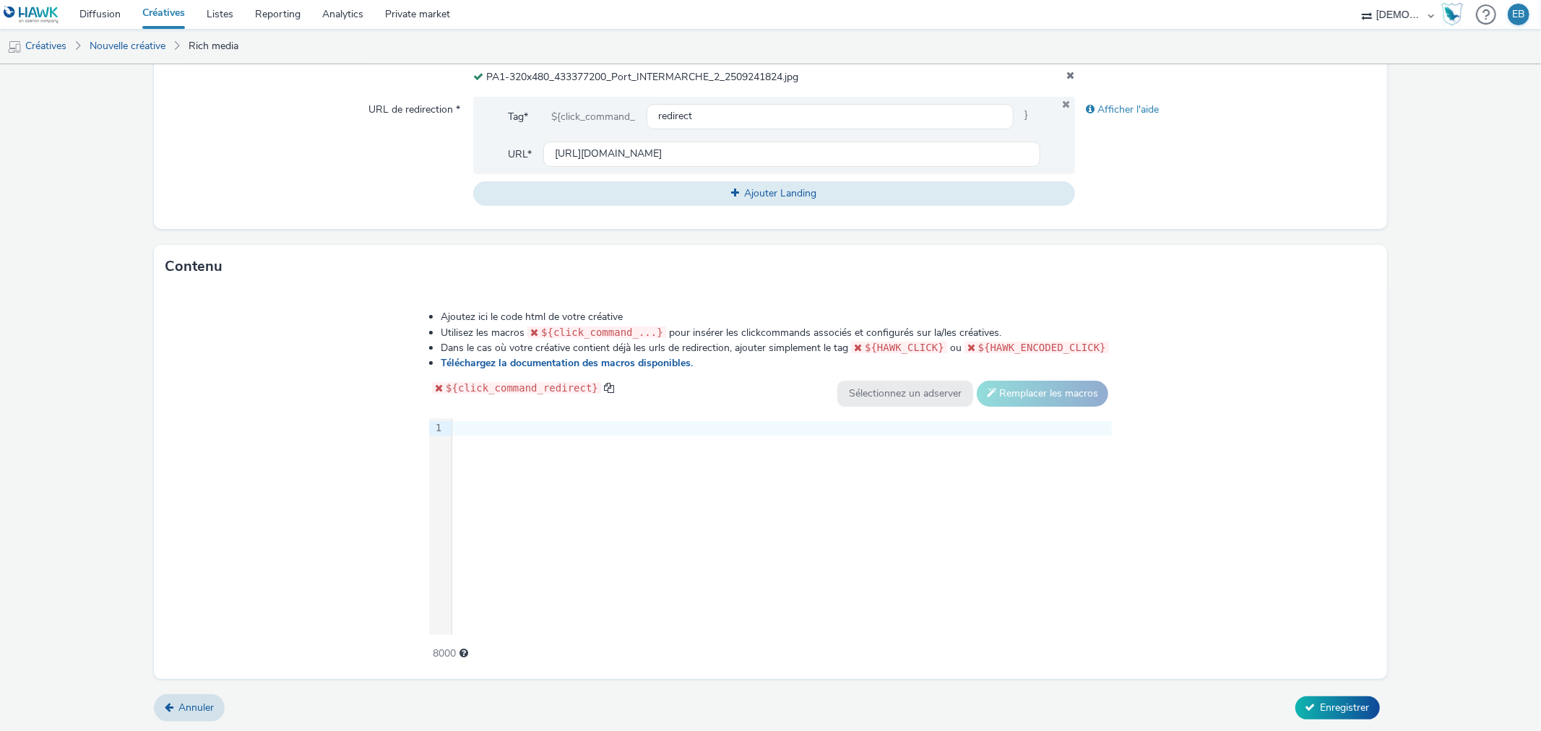
click at [532, 530] on div "9 1 ›" at bounding box center [770, 526] width 683 height 217
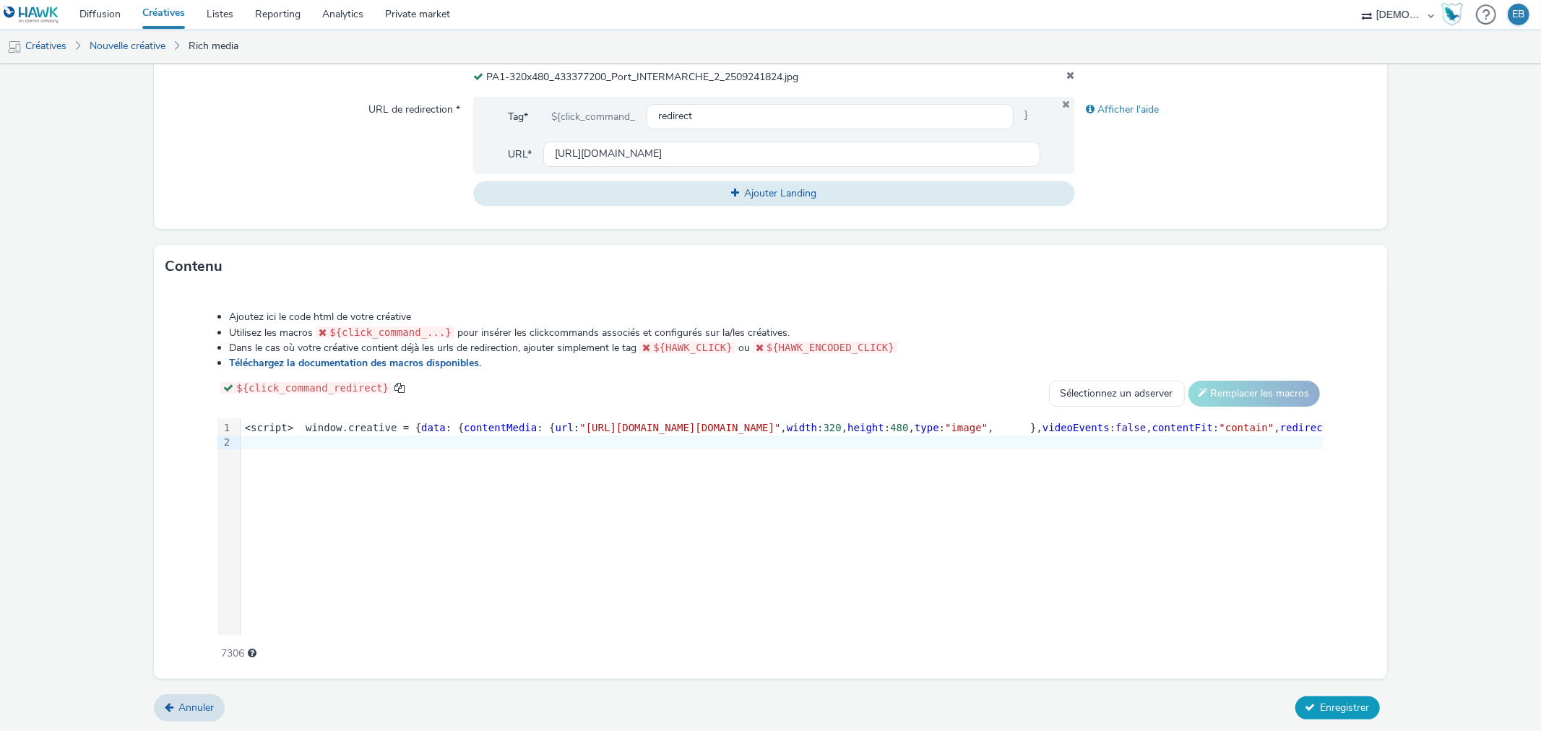
click at [1329, 714] on button "Enregistrer" at bounding box center [1337, 708] width 85 height 23
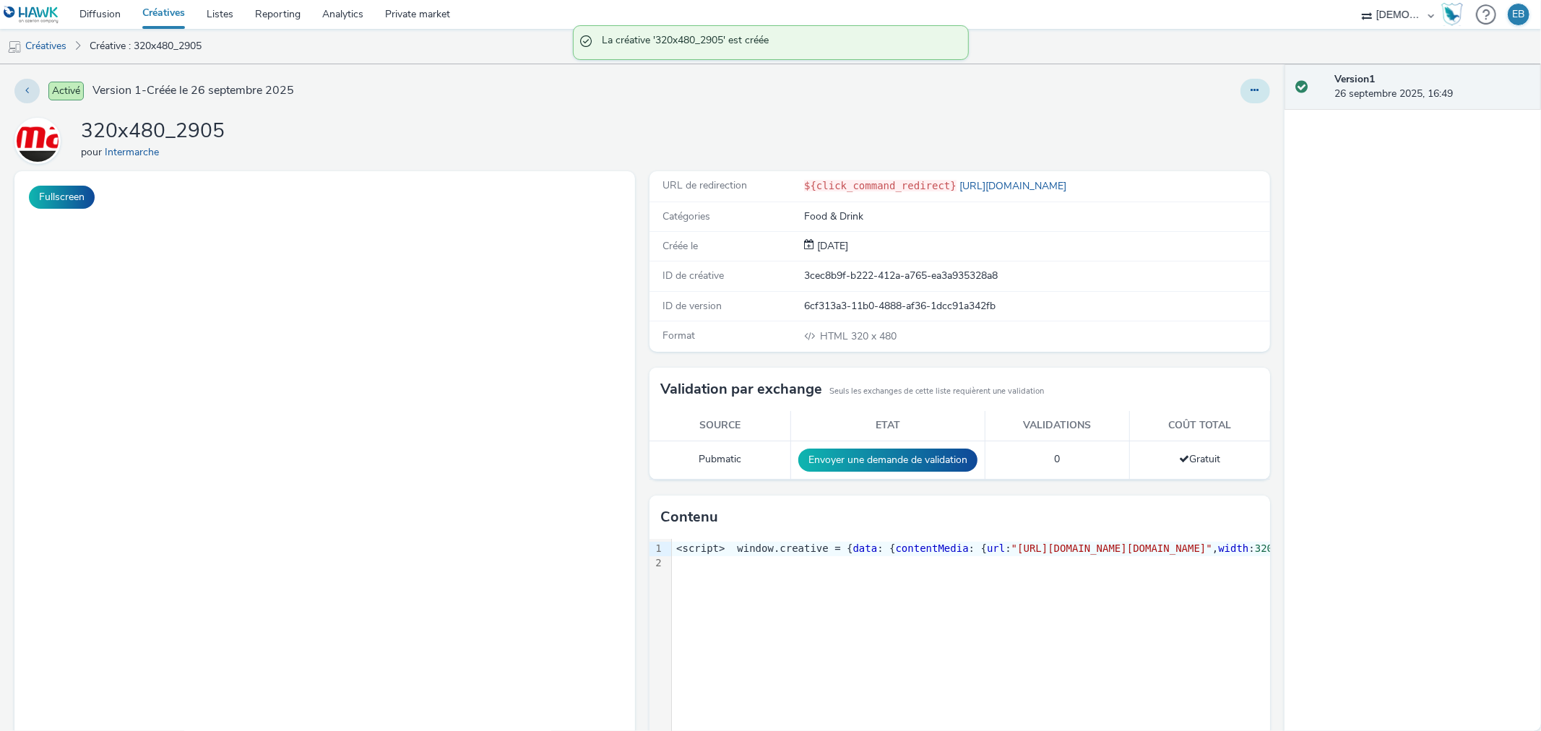
click at [1241, 87] on button at bounding box center [1256, 91] width 30 height 25
click at [1188, 125] on link "Modifier" at bounding box center [1216, 119] width 108 height 29
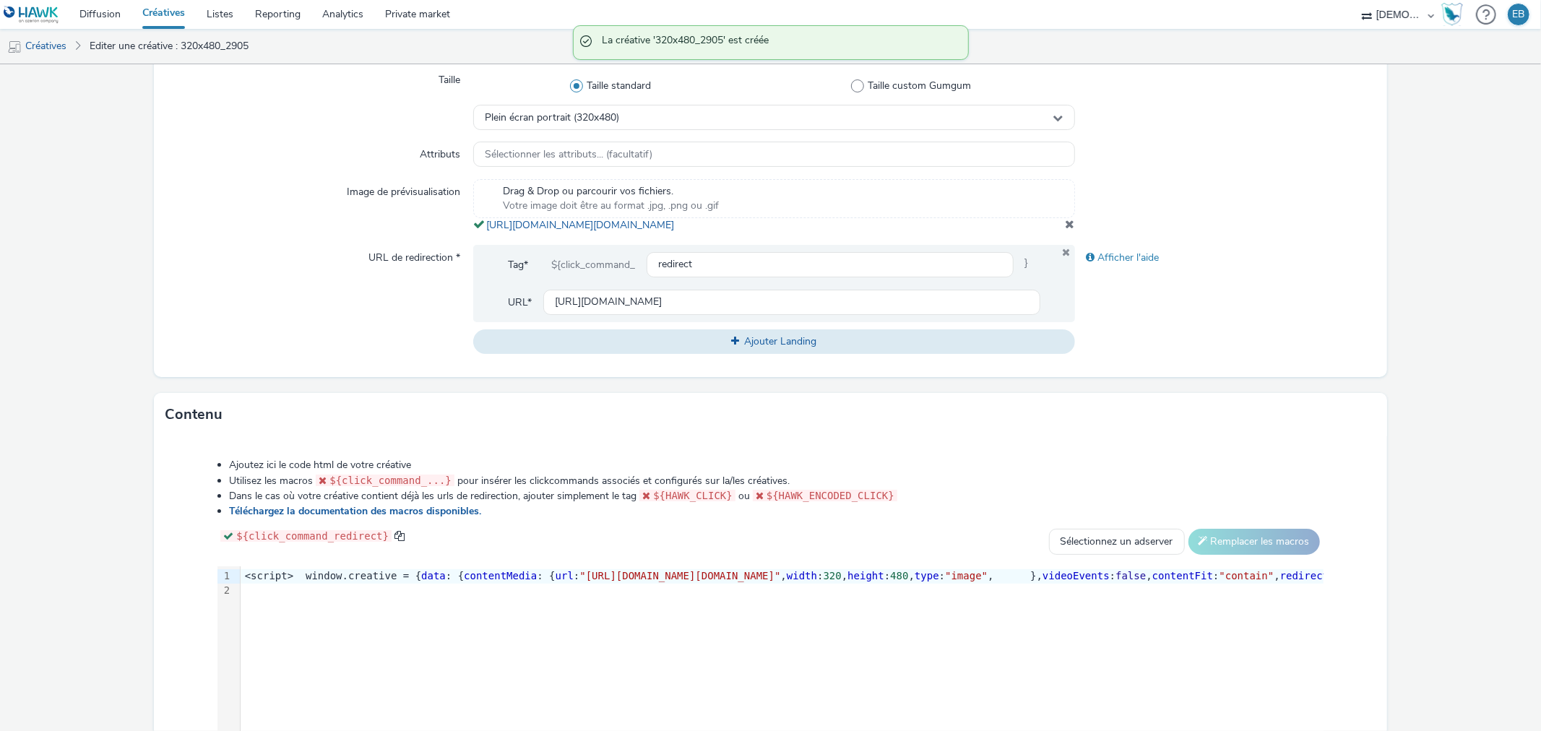
scroll to position [401, 0]
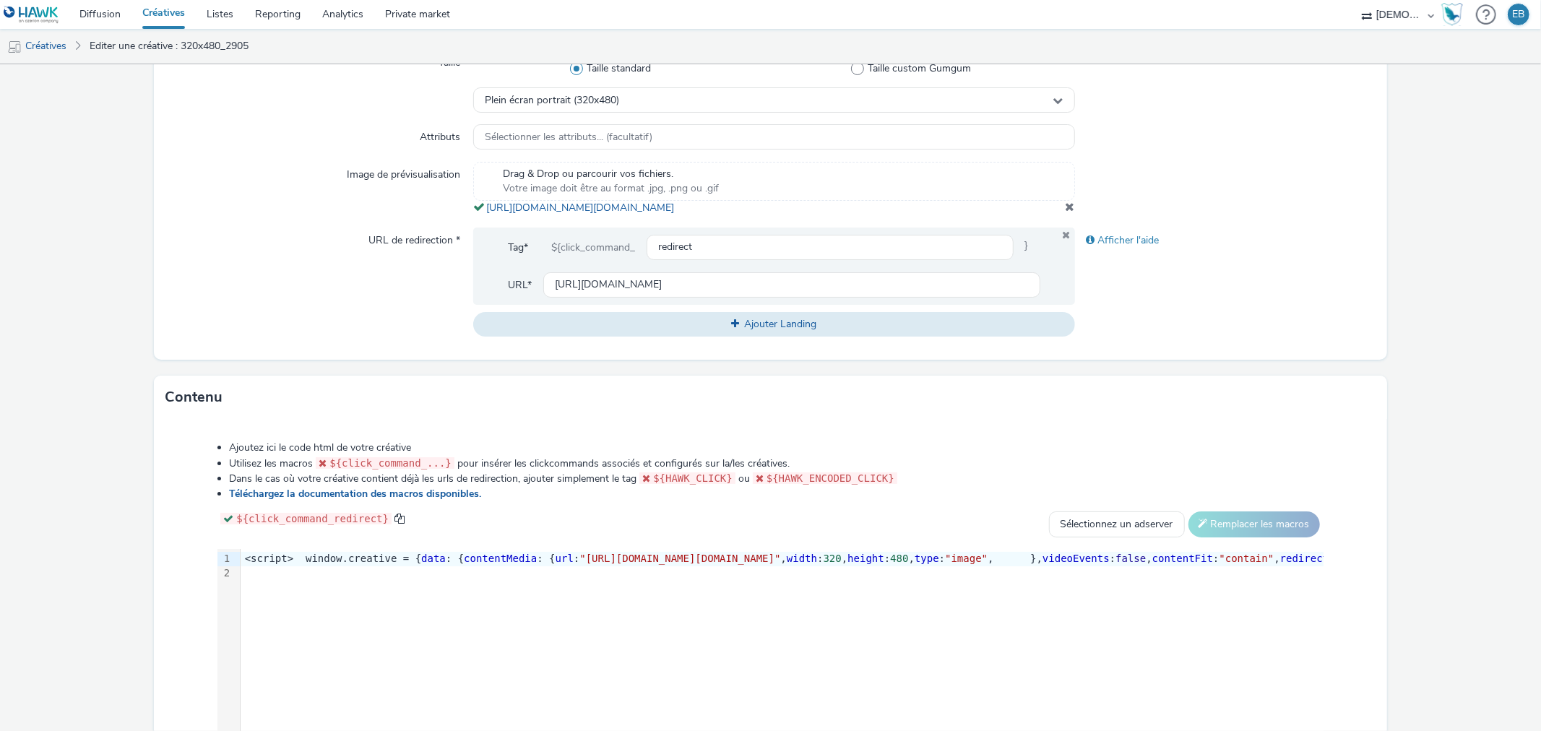
drag, startPoint x: 845, startPoint y: 228, endPoint x: 470, endPoint y: 213, distance: 376.0
click at [473, 213] on div "Drag & Drop ou parcourir vos fichiers. Votre image doit être au format .jpg, .p…" at bounding box center [773, 188] width 601 height 53
copy span "https://tabmo-cdn.s3.eu-west-1.amazonaws.com/hawk.tabmo.io/organizations/38dc92…"
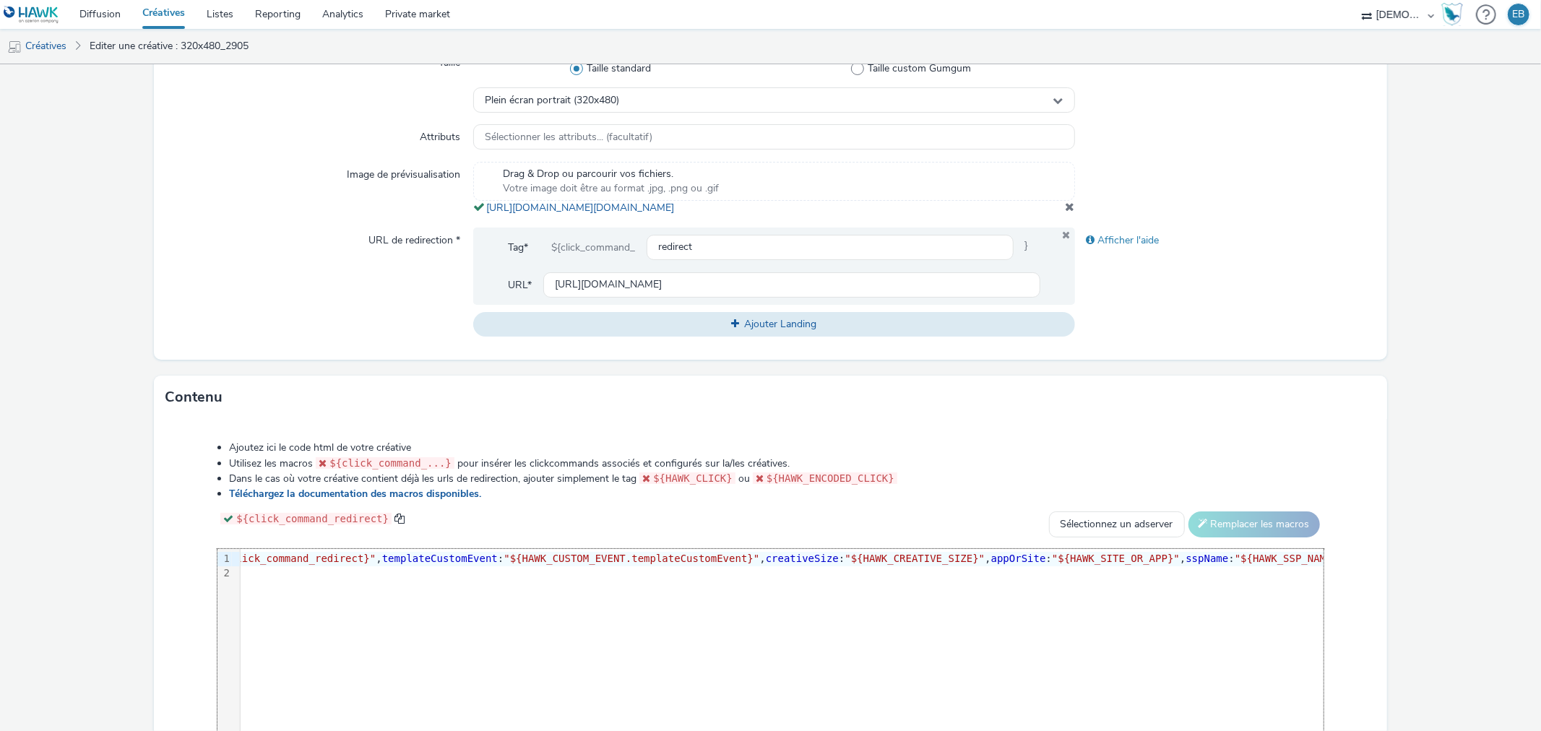
scroll to position [0, 1189]
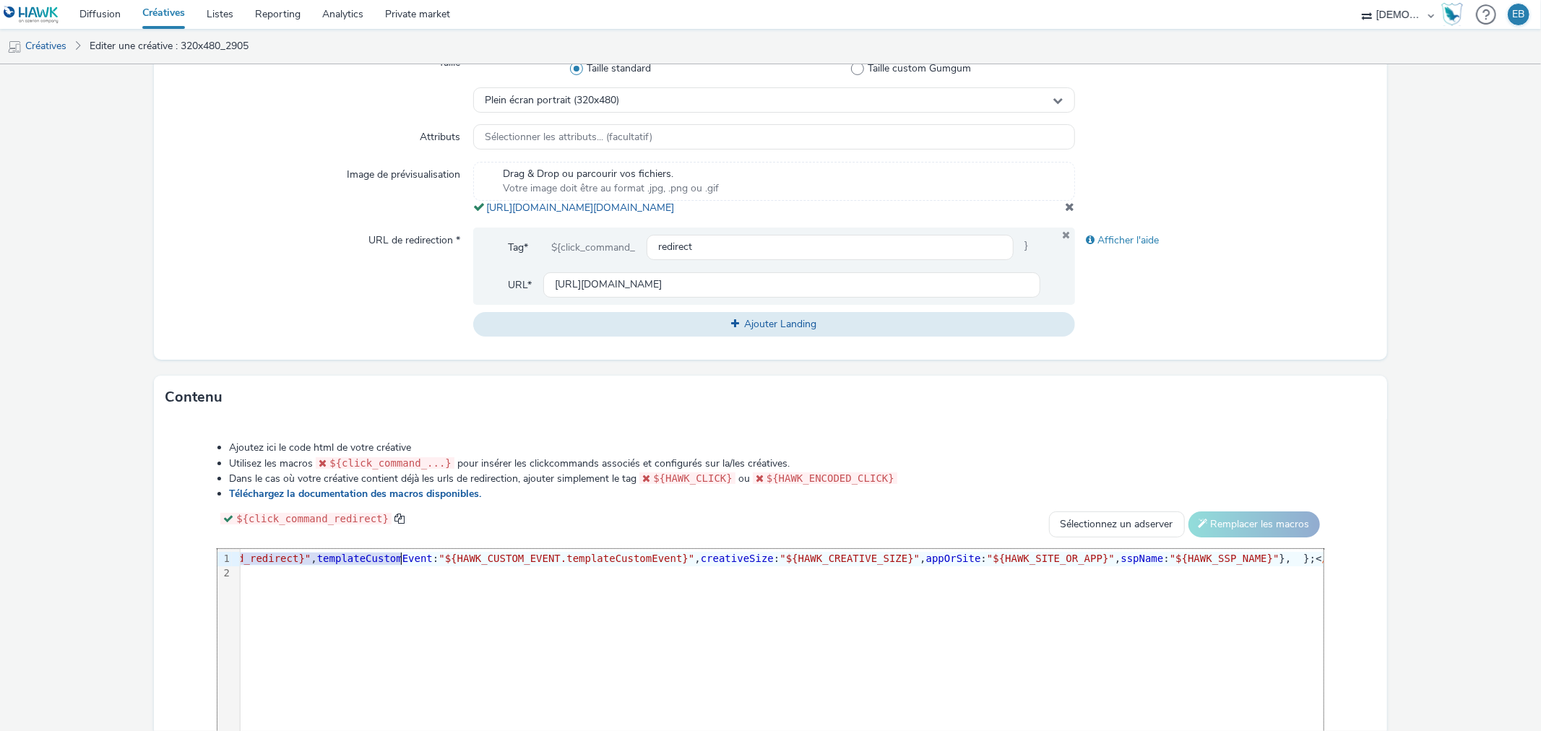
drag, startPoint x: 707, startPoint y: 569, endPoint x: 399, endPoint y: 577, distance: 307.9
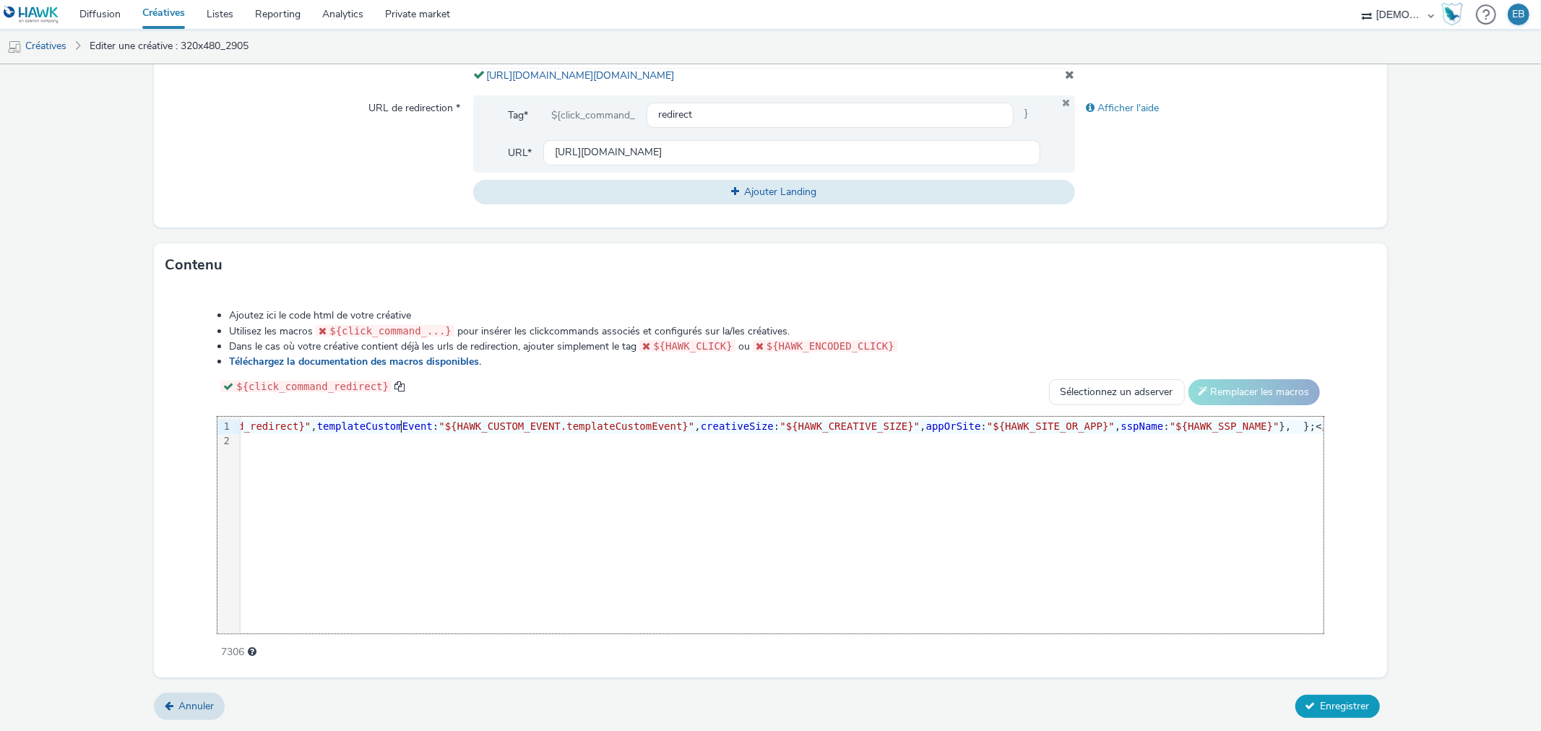
click at [1321, 702] on span "Enregistrer" at bounding box center [1345, 706] width 49 height 14
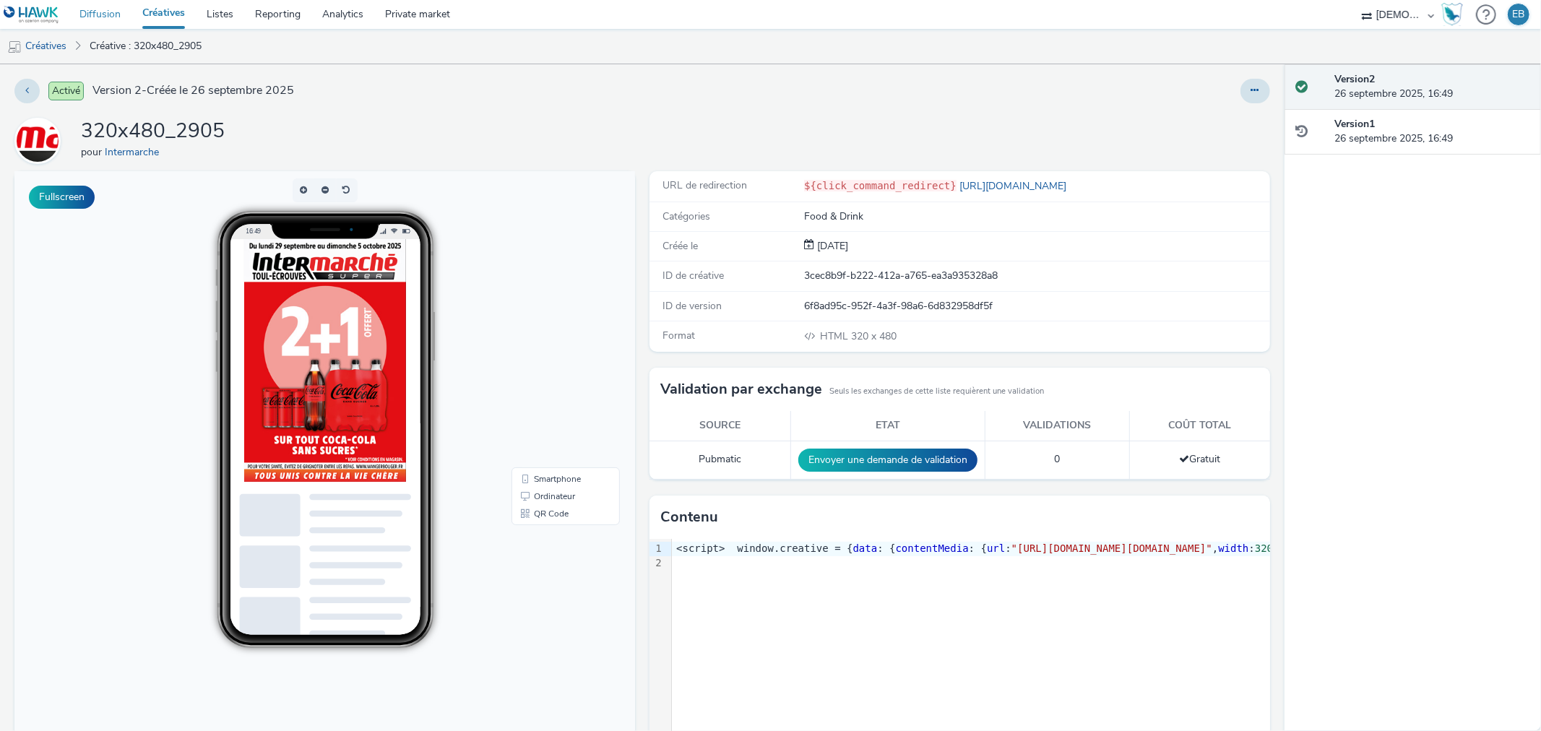
click at [90, 1] on link "Diffusion" at bounding box center [100, 14] width 63 height 29
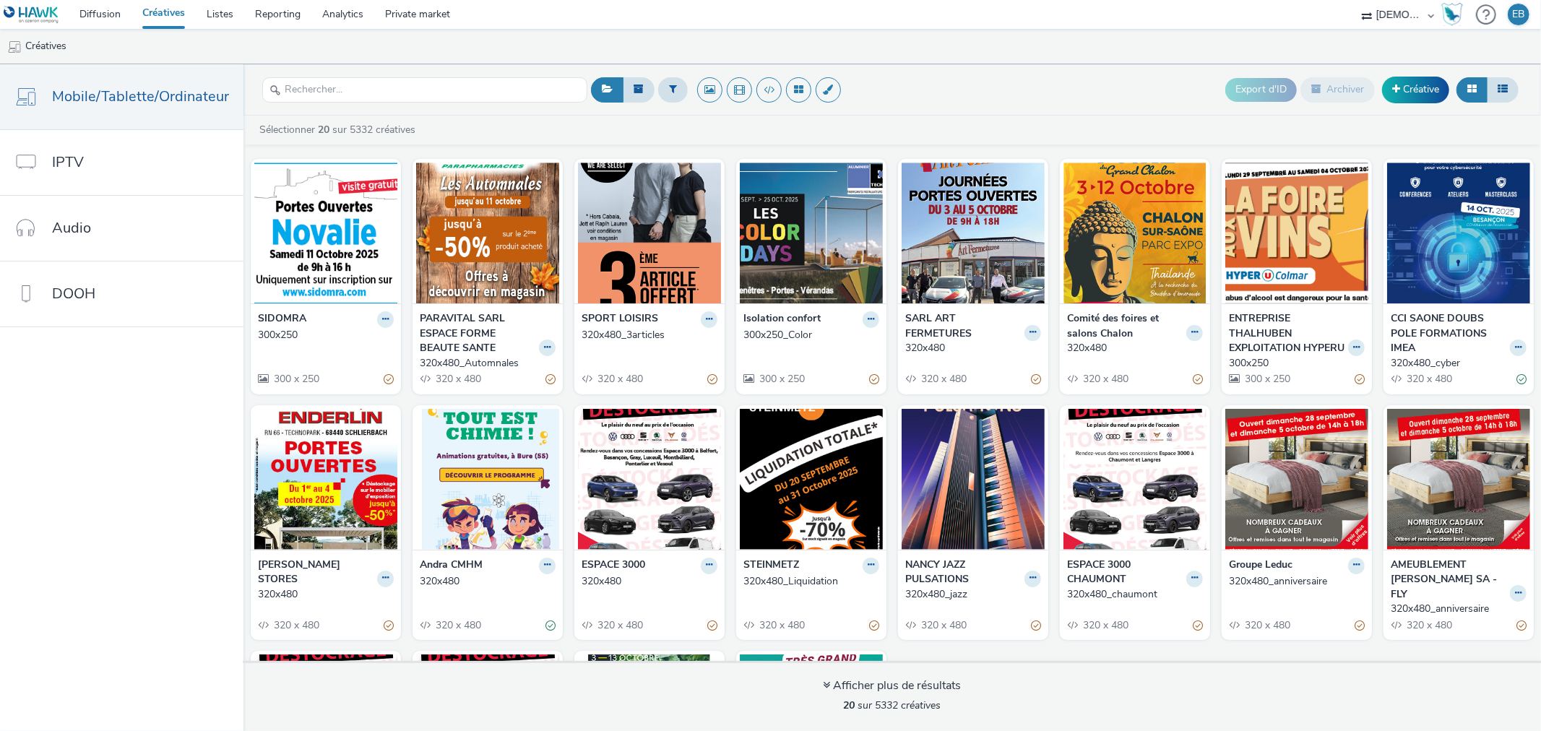
click at [1012, 337] on strong "SARL ART FERMETURES" at bounding box center [963, 326] width 116 height 30
click at [1025, 340] on button at bounding box center [1033, 333] width 17 height 17
click at [965, 371] on link "Modifier" at bounding box center [987, 357] width 108 height 29
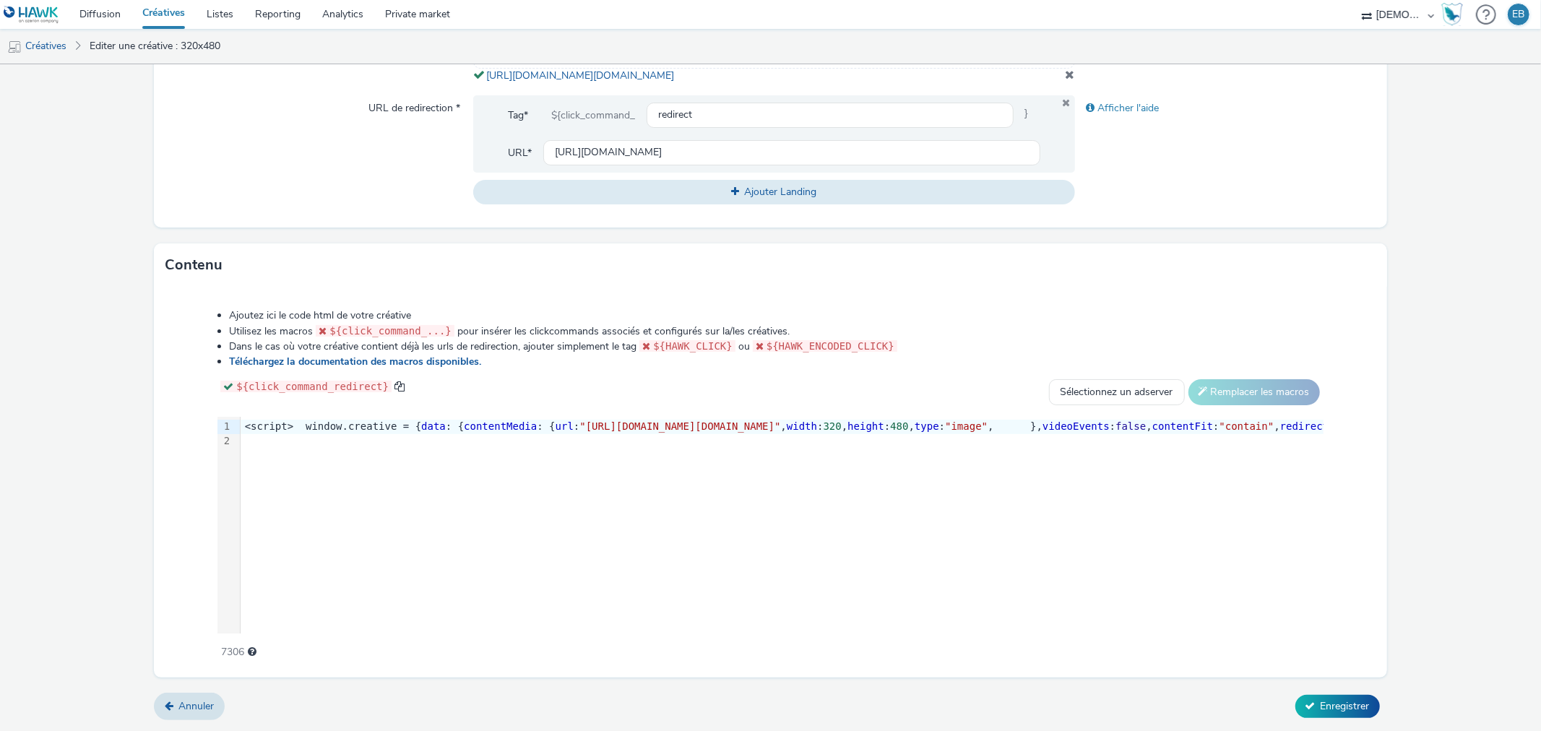
scroll to position [546, 0]
click at [761, 522] on div "9 1 2 › <script> window.creative = { data : { contentMedia : { url : "https://t…" at bounding box center [769, 525] width 1105 height 217
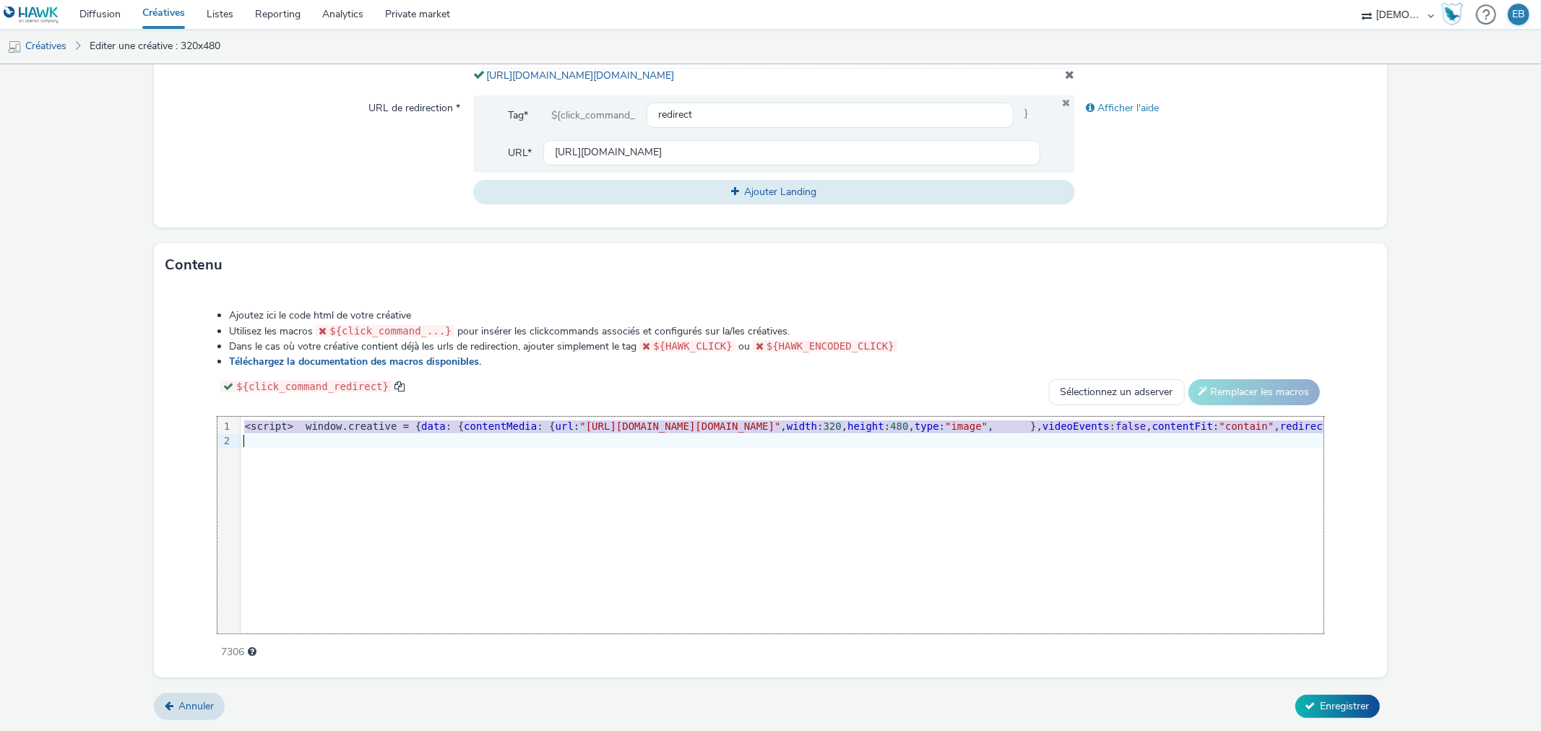
copy div "<script> window.creative = { data : { contentMedia : { url : "https://tabmo-cdn…"
